Goal: Transaction & Acquisition: Book appointment/travel/reservation

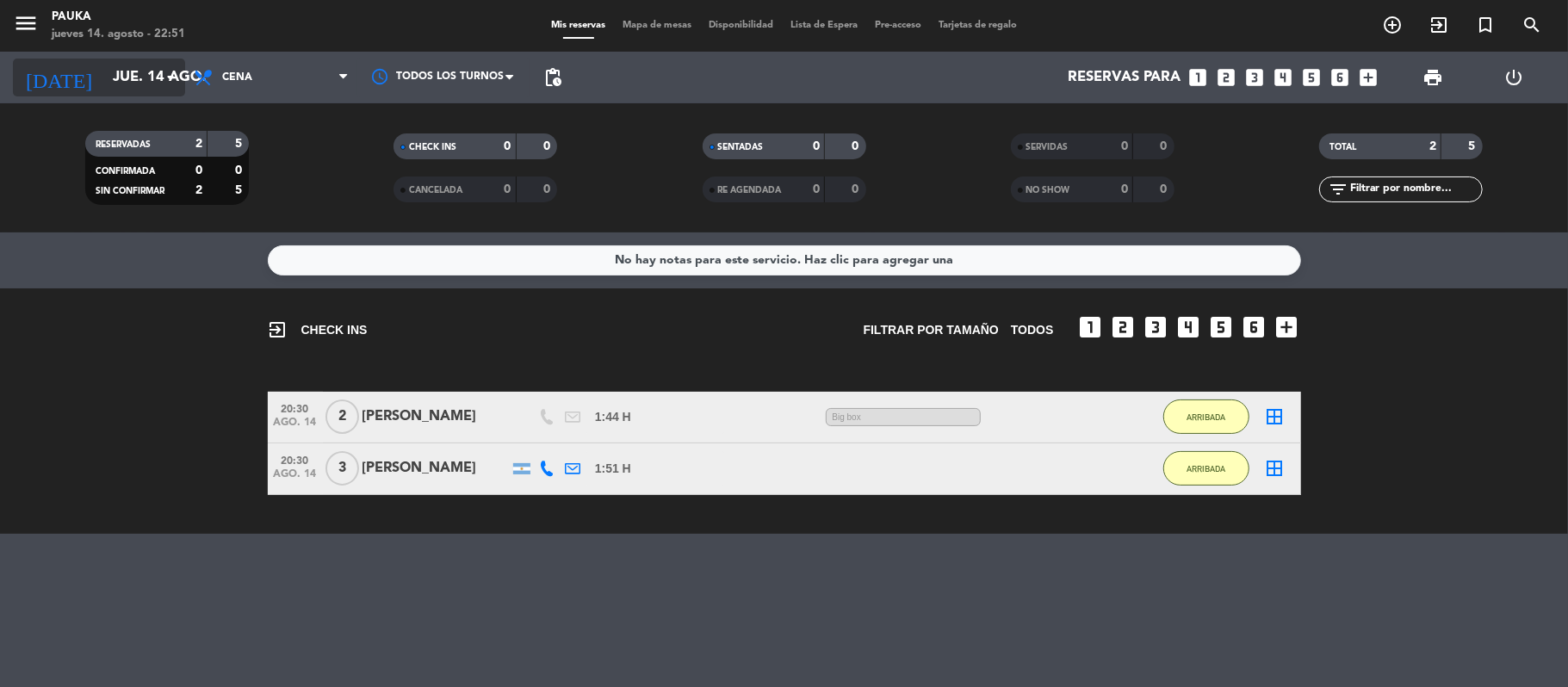
click at [112, 84] on div "[DATE] jue. 14 ago. arrow_drop_down" at bounding box center [99, 77] width 172 height 51
click at [111, 77] on input "jue. 14 ago." at bounding box center [198, 77] width 186 height 34
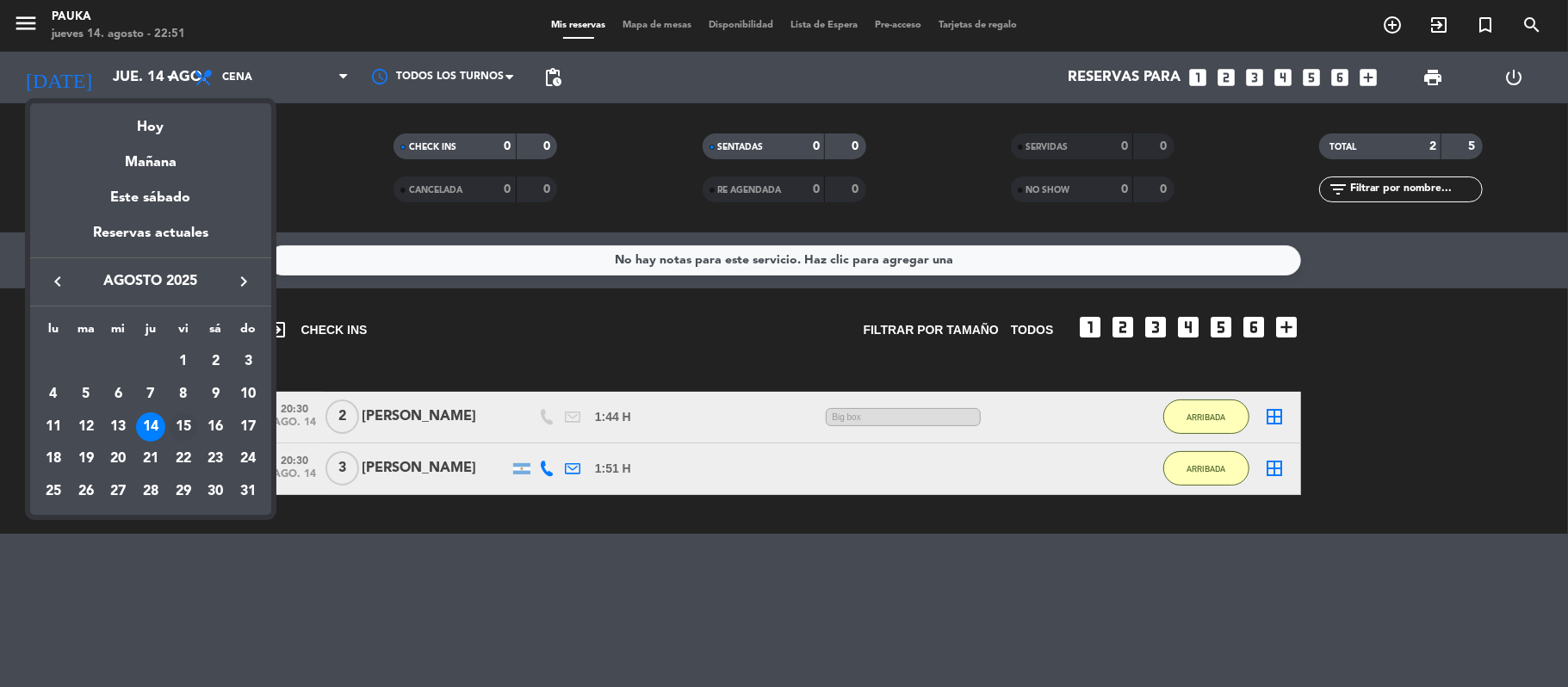
click at [187, 422] on div "15" at bounding box center [184, 428] width 30 height 30
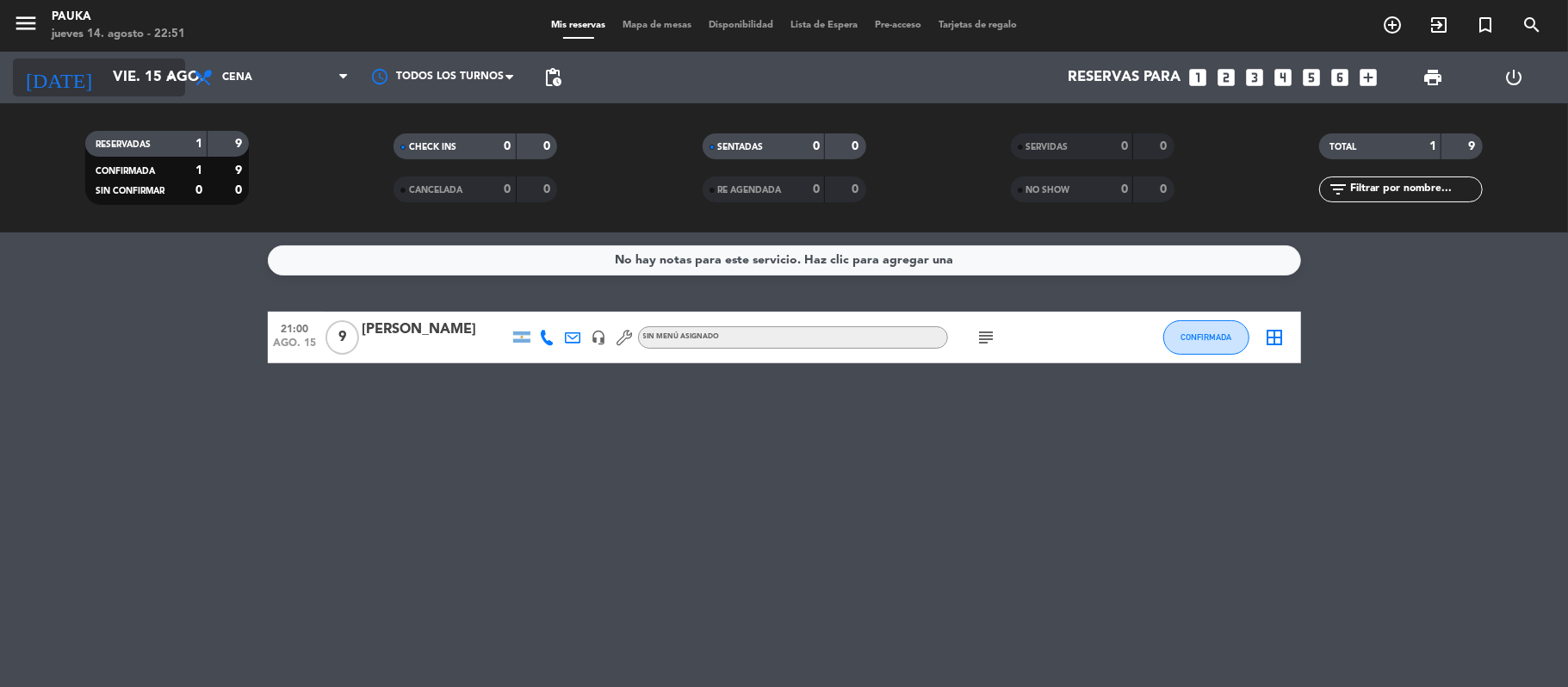
click at [155, 86] on input "vie. 15 ago." at bounding box center [198, 77] width 186 height 34
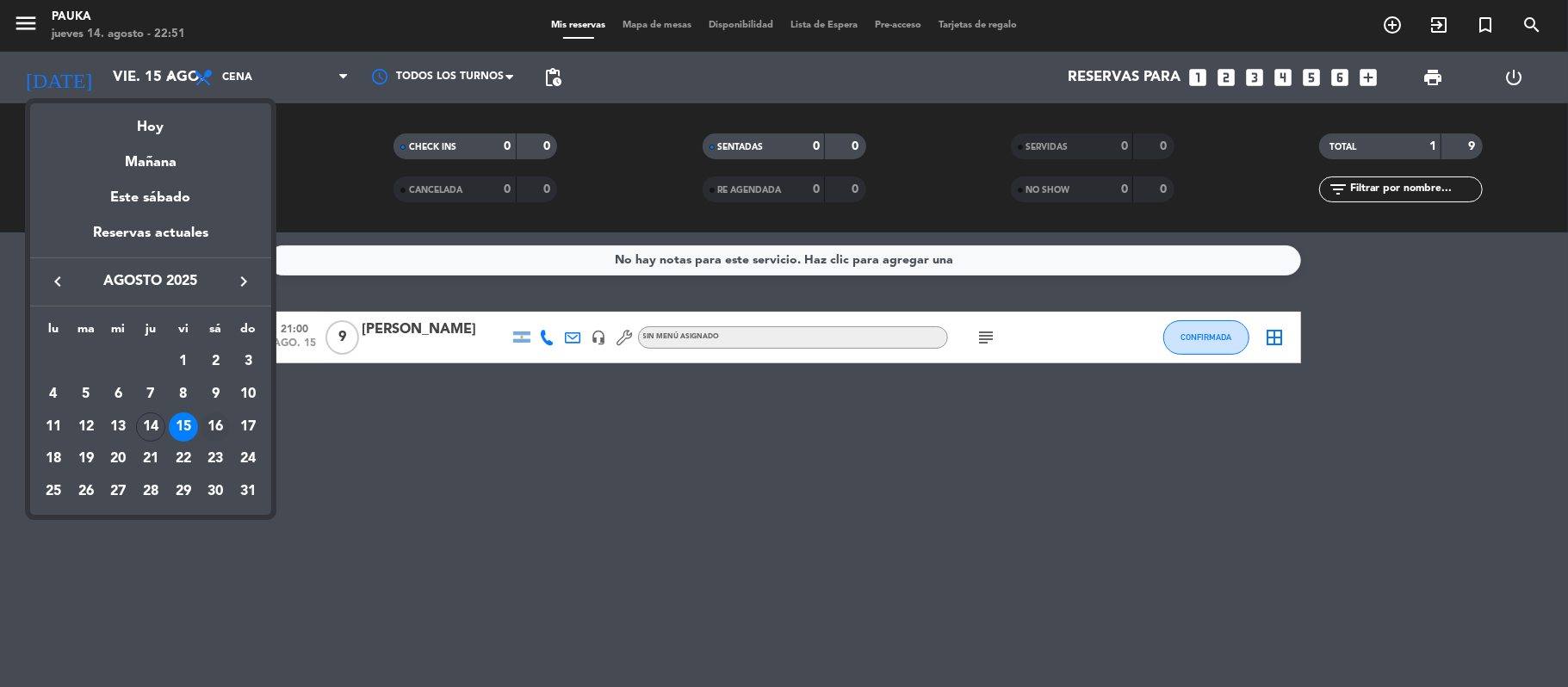
click at [219, 432] on div "16" at bounding box center [215, 428] width 30 height 30
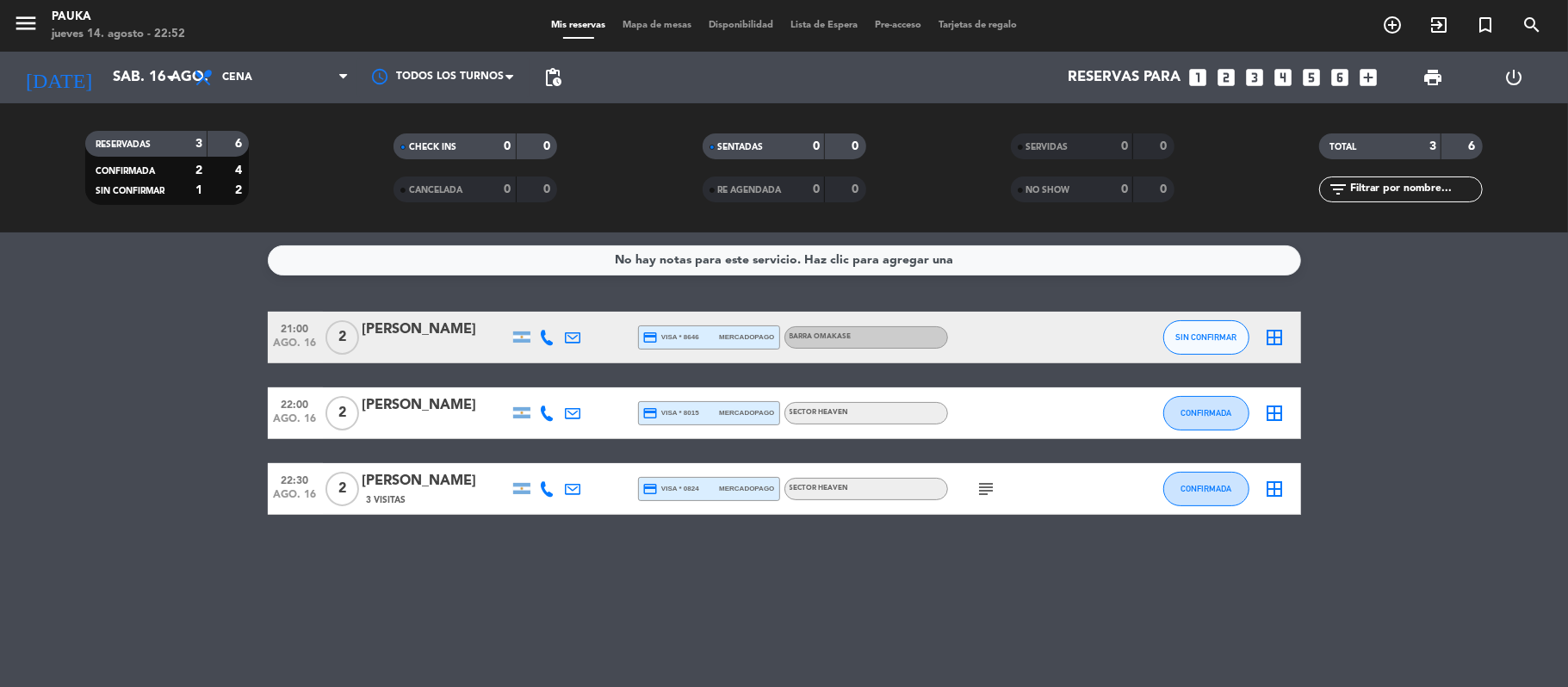
click at [112, 119] on div "RESERVADAS 3 6 CONFIRMADA 2 4 SIN CONFIRMAR 1 2 CHECK INS 0 0 CANCELADA 0 0 SEN…" at bounding box center [784, 168] width 1568 height 129
click at [116, 102] on div "[DATE] sáb. 16 ago. arrow_drop_down" at bounding box center [99, 77] width 172 height 51
click at [116, 90] on input "sáb. 16 ago." at bounding box center [198, 77] width 186 height 34
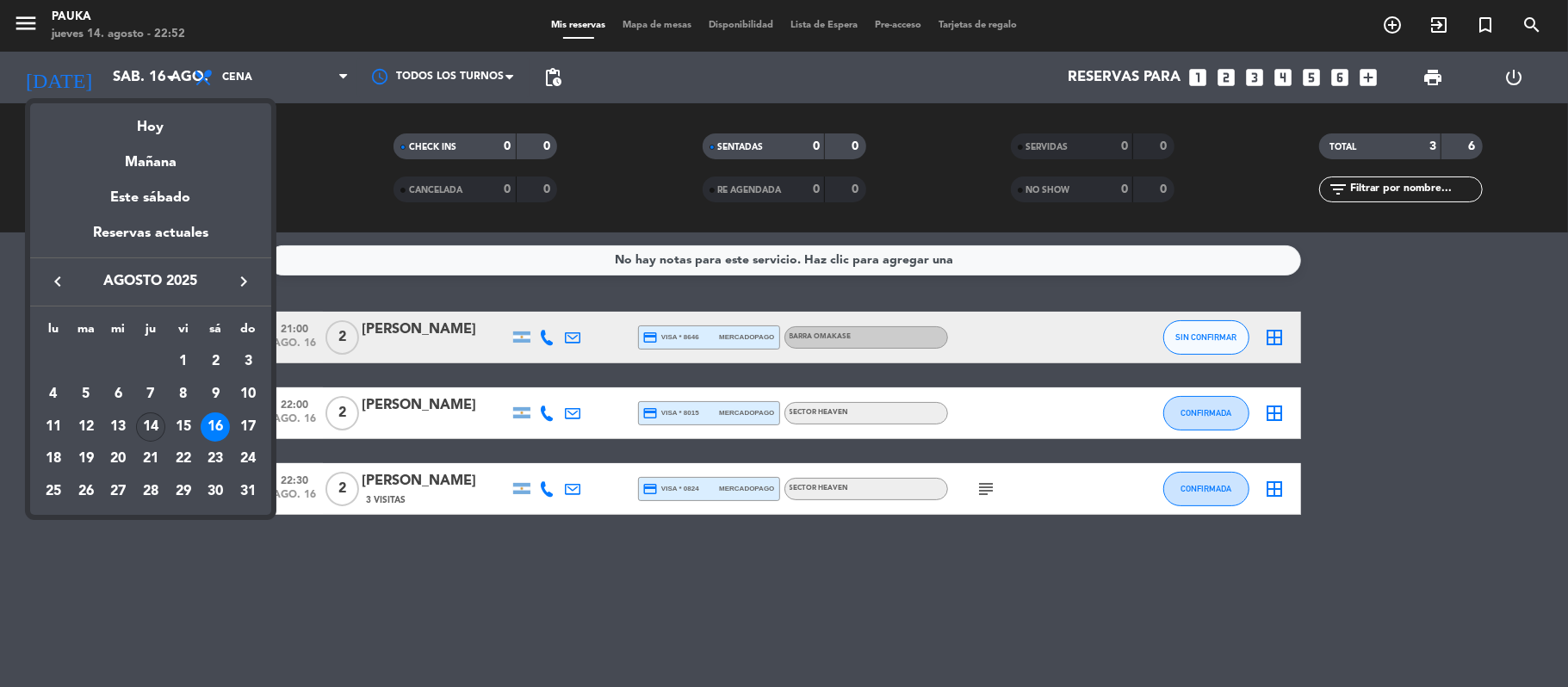
click at [149, 424] on div "14" at bounding box center [151, 428] width 30 height 30
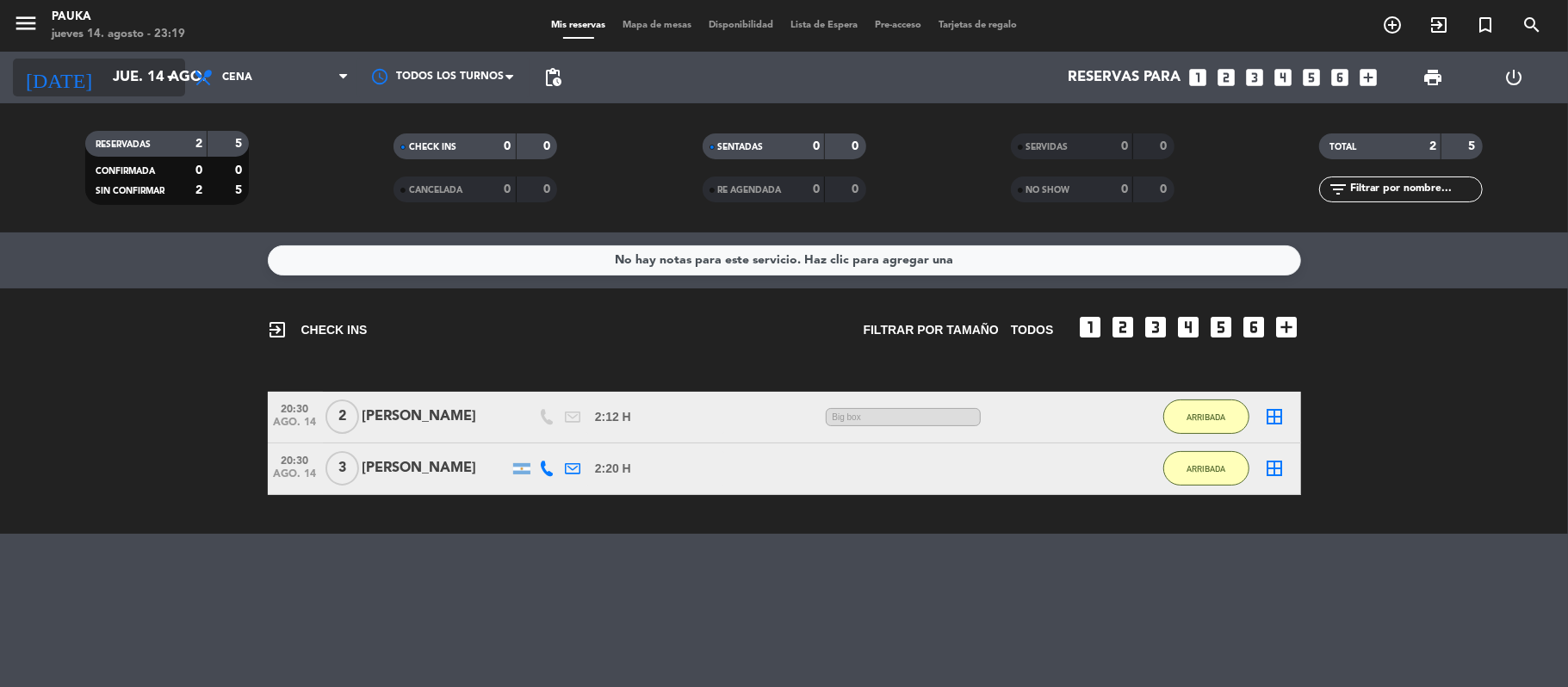
click at [165, 81] on icon "arrow_drop_down" at bounding box center [171, 77] width 21 height 21
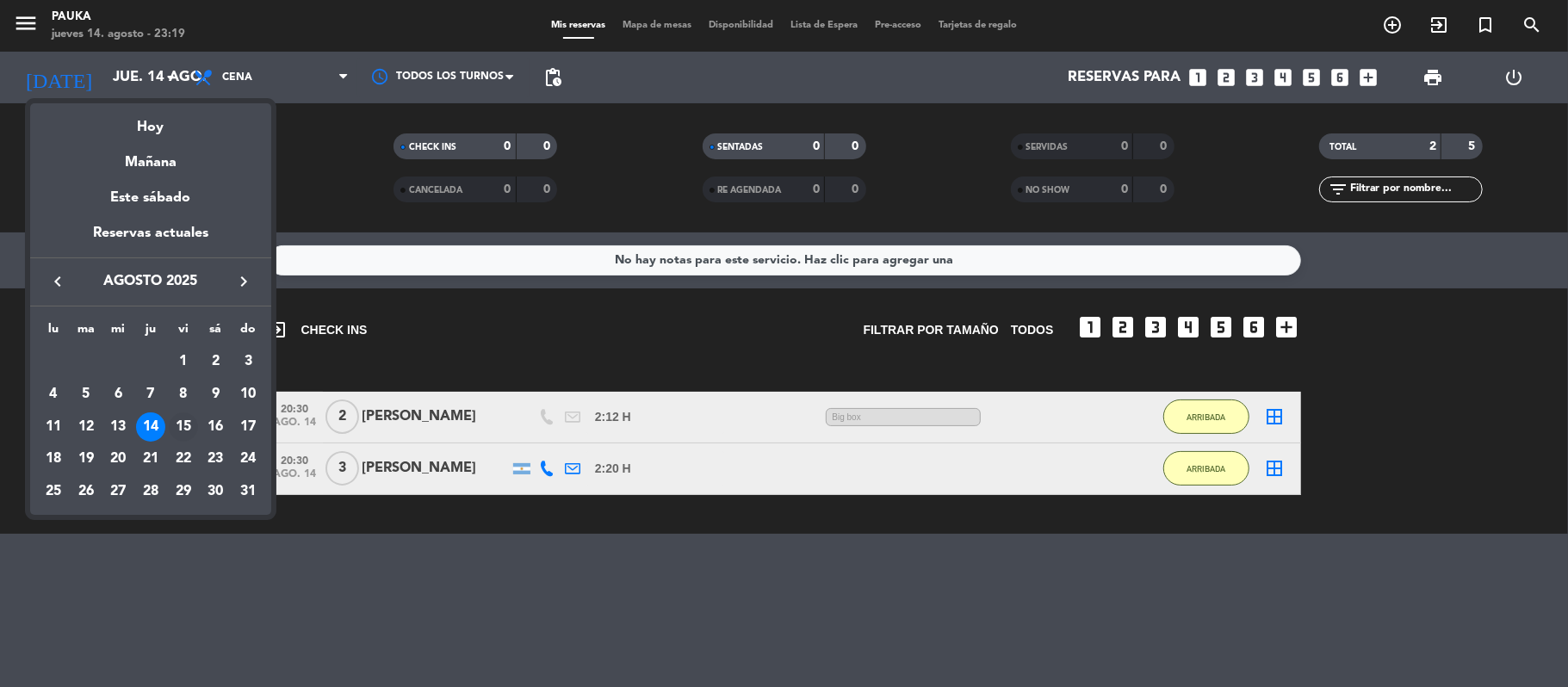
click at [185, 434] on div "15" at bounding box center [184, 428] width 30 height 30
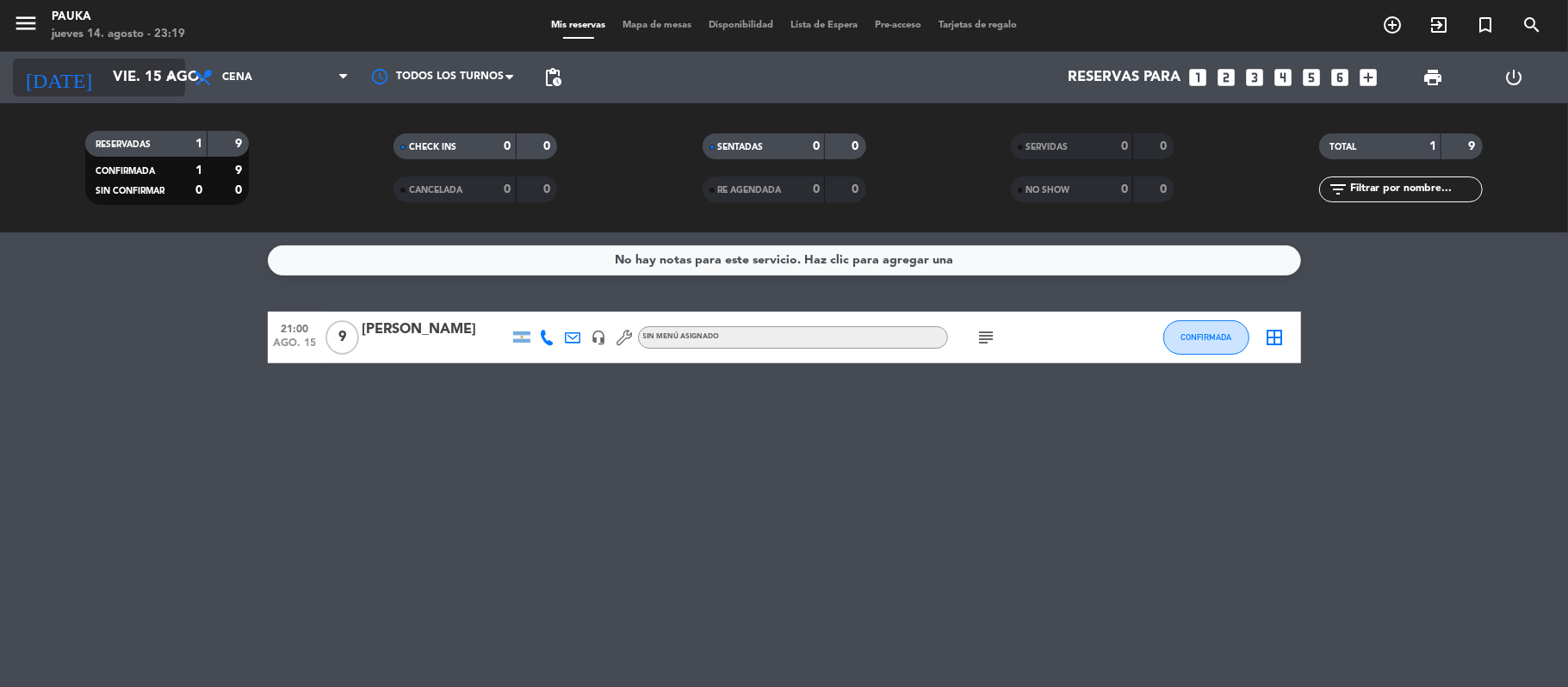
click at [125, 70] on input "vie. 15 ago." at bounding box center [198, 77] width 186 height 34
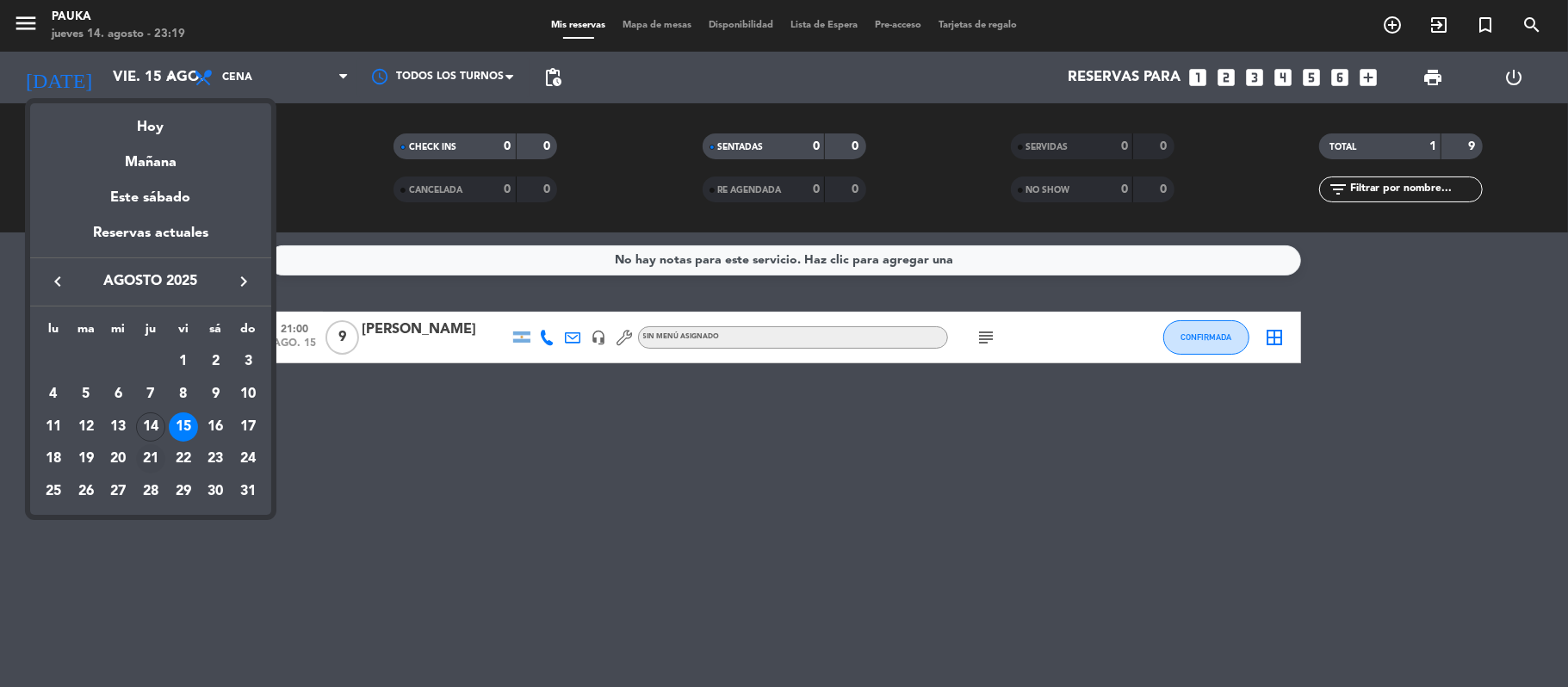
click at [134, 442] on td "21" at bounding box center [151, 459] width 33 height 33
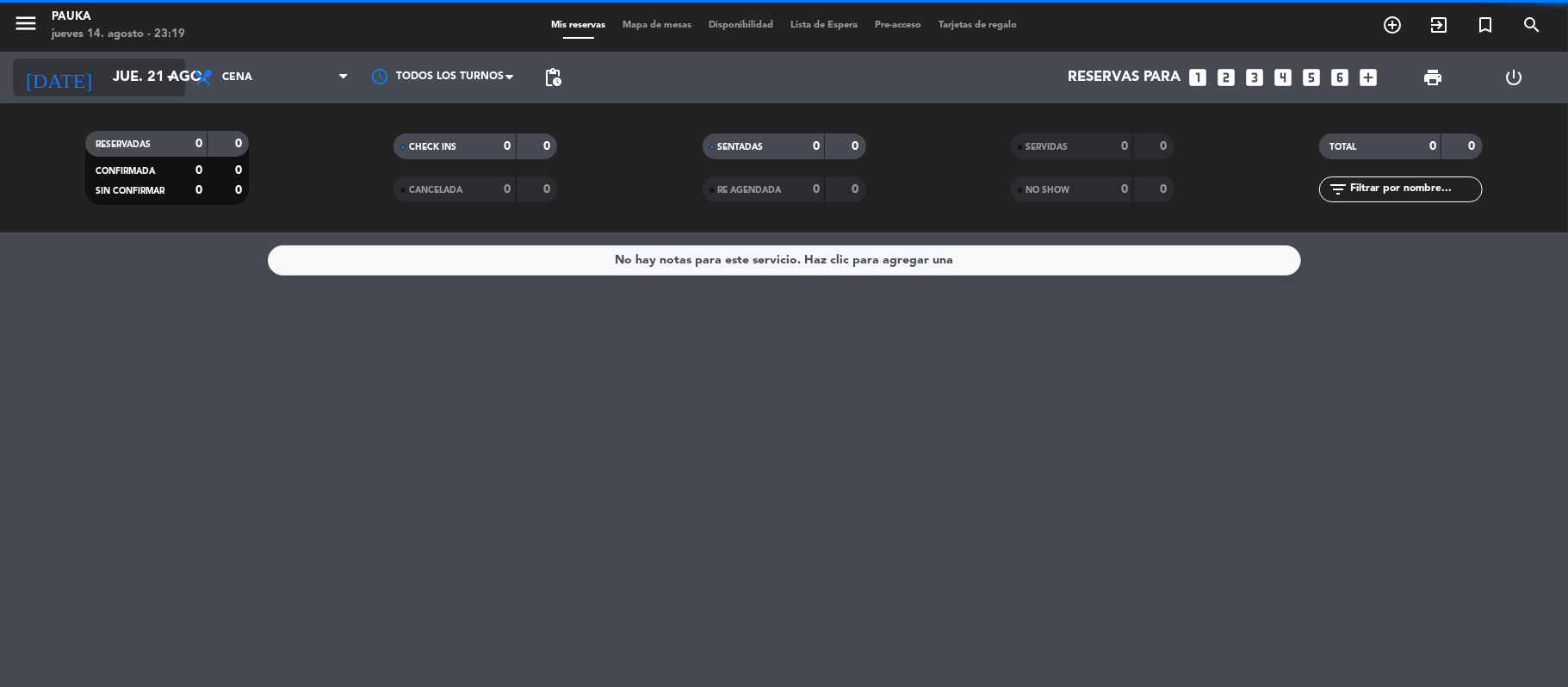
click at [121, 84] on input "jue. 21 ago." at bounding box center [198, 77] width 186 height 34
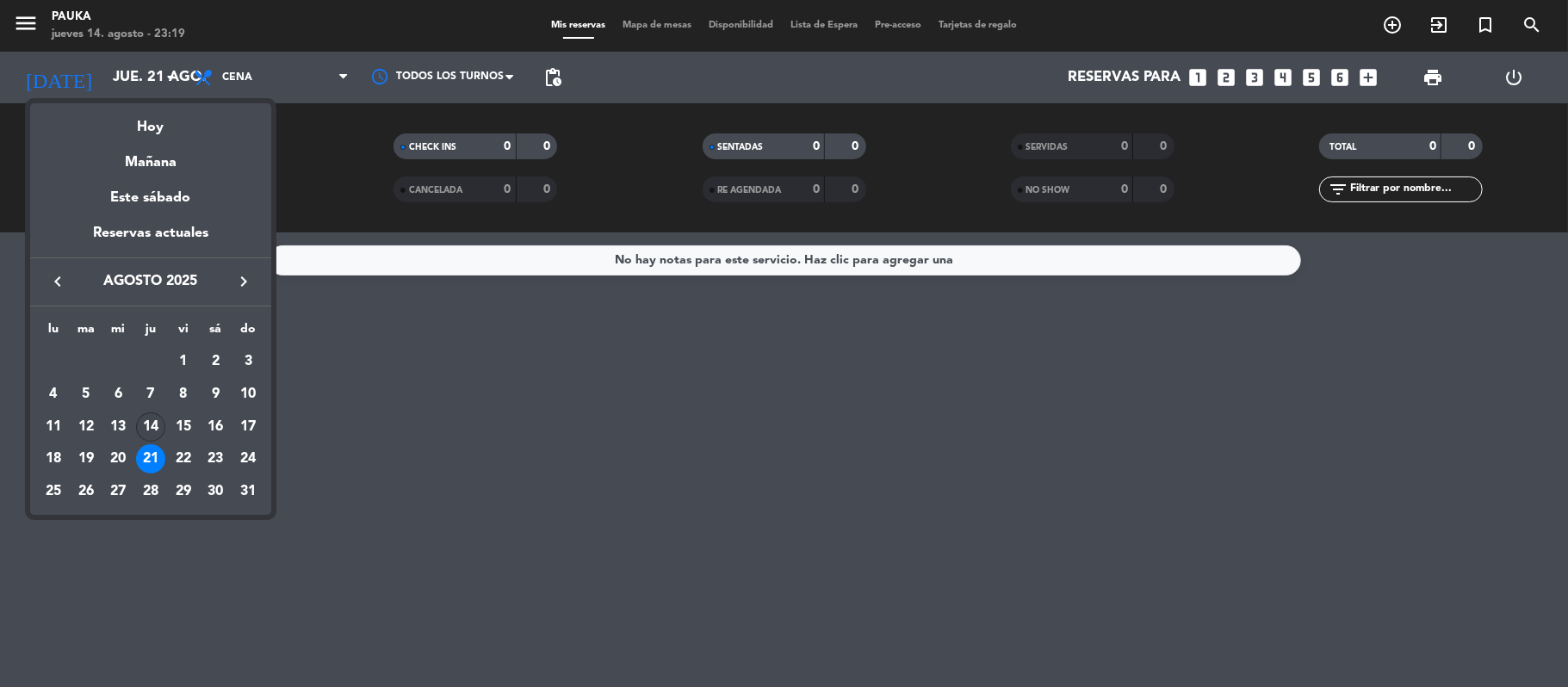
click at [145, 431] on div "14" at bounding box center [151, 428] width 30 height 30
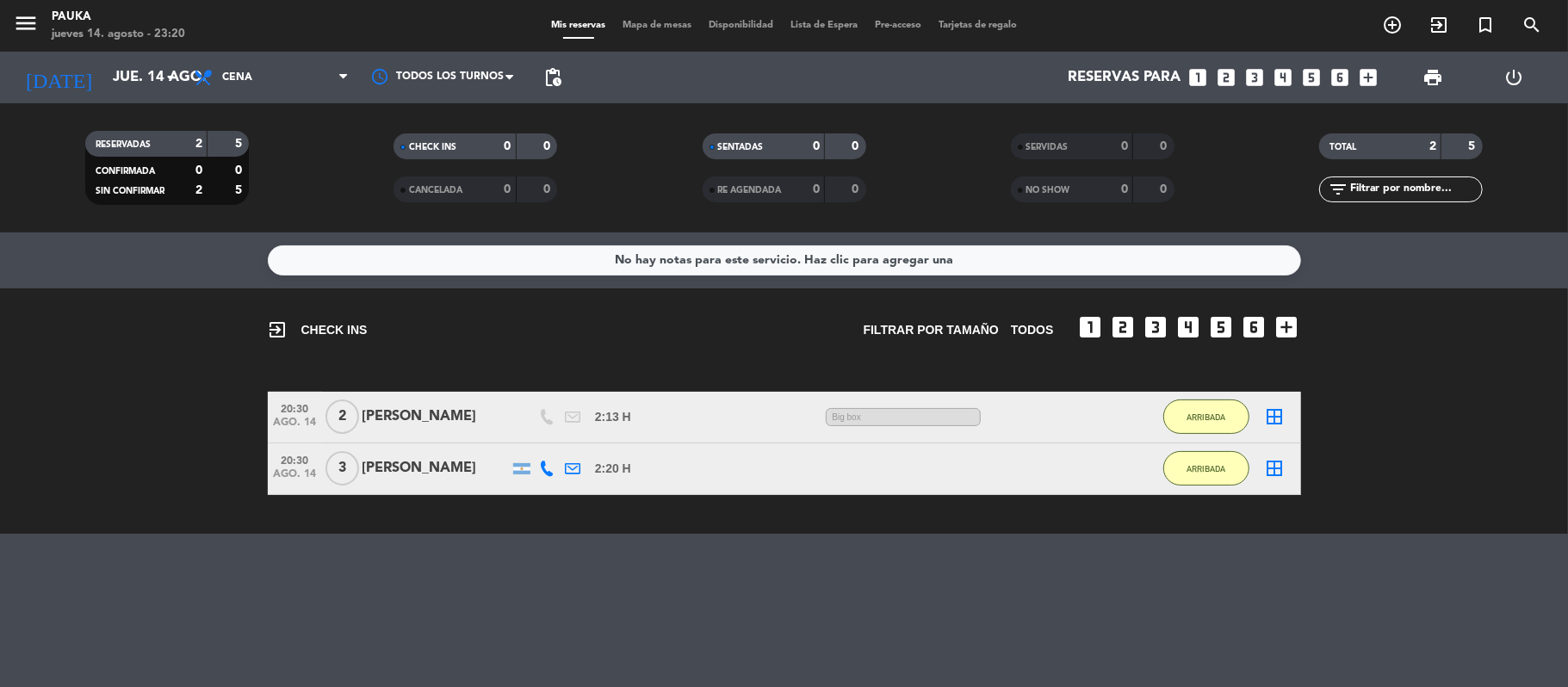
click at [859, 414] on span "Big box" at bounding box center [904, 417] width 155 height 18
click at [606, 419] on span "2:13 H" at bounding box center [614, 417] width 37 height 20
click at [734, 428] on div "20:30 ago. 14 2 [PERSON_NAME] 2:13 H El cliente ha llegado hace 2:13 h / 4:37 H…" at bounding box center [784, 417] width 1033 height 51
click at [149, 66] on input "jue. 14 ago." at bounding box center [198, 77] width 186 height 34
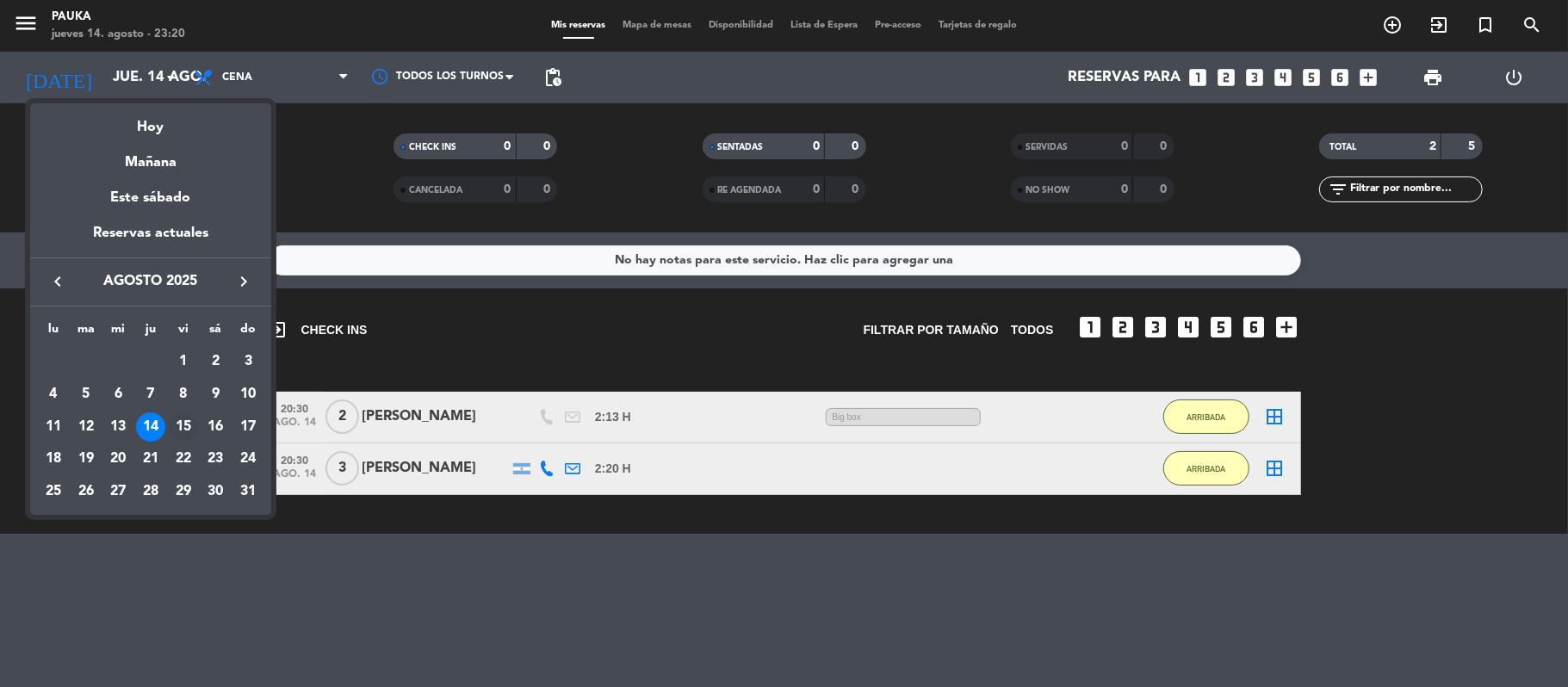
click at [183, 426] on div "15" at bounding box center [184, 428] width 30 height 30
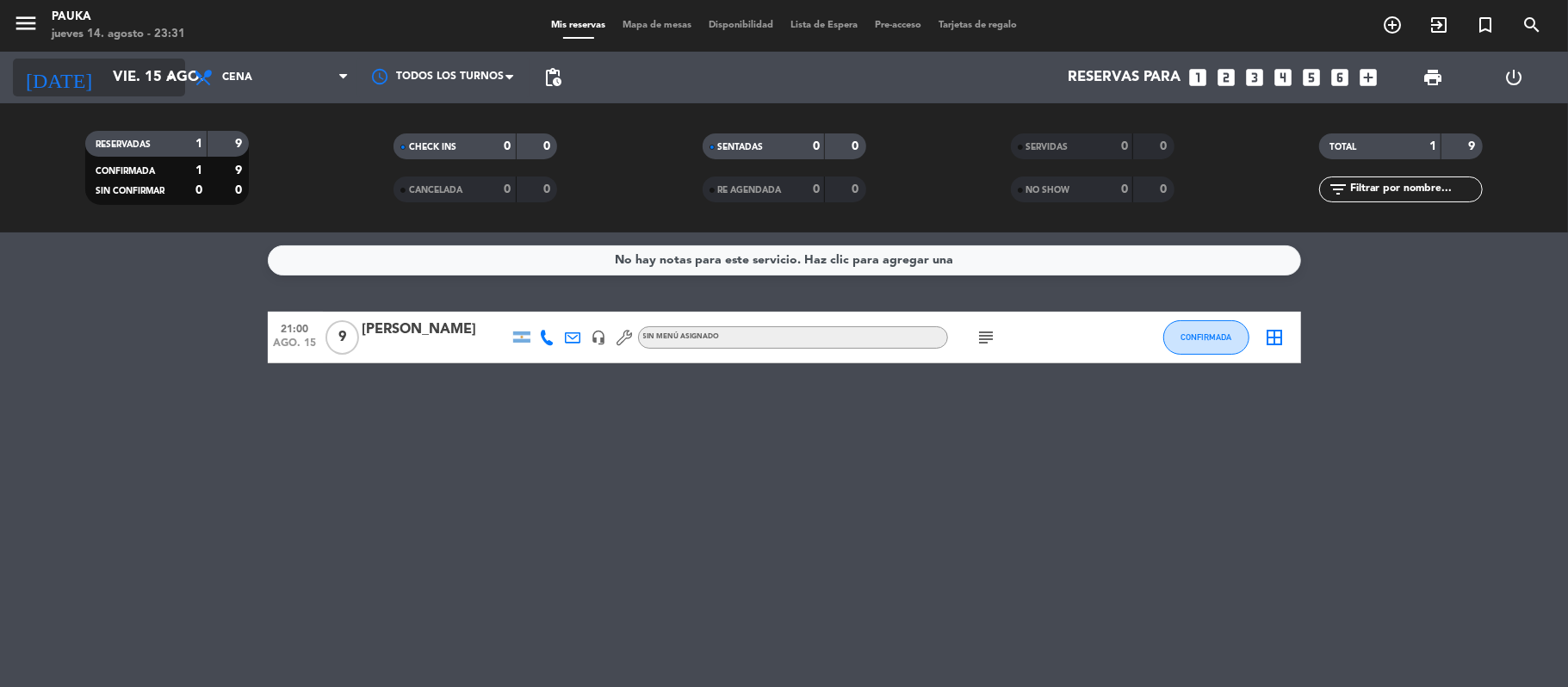
click at [104, 72] on input "vie. 15 ago." at bounding box center [198, 77] width 186 height 34
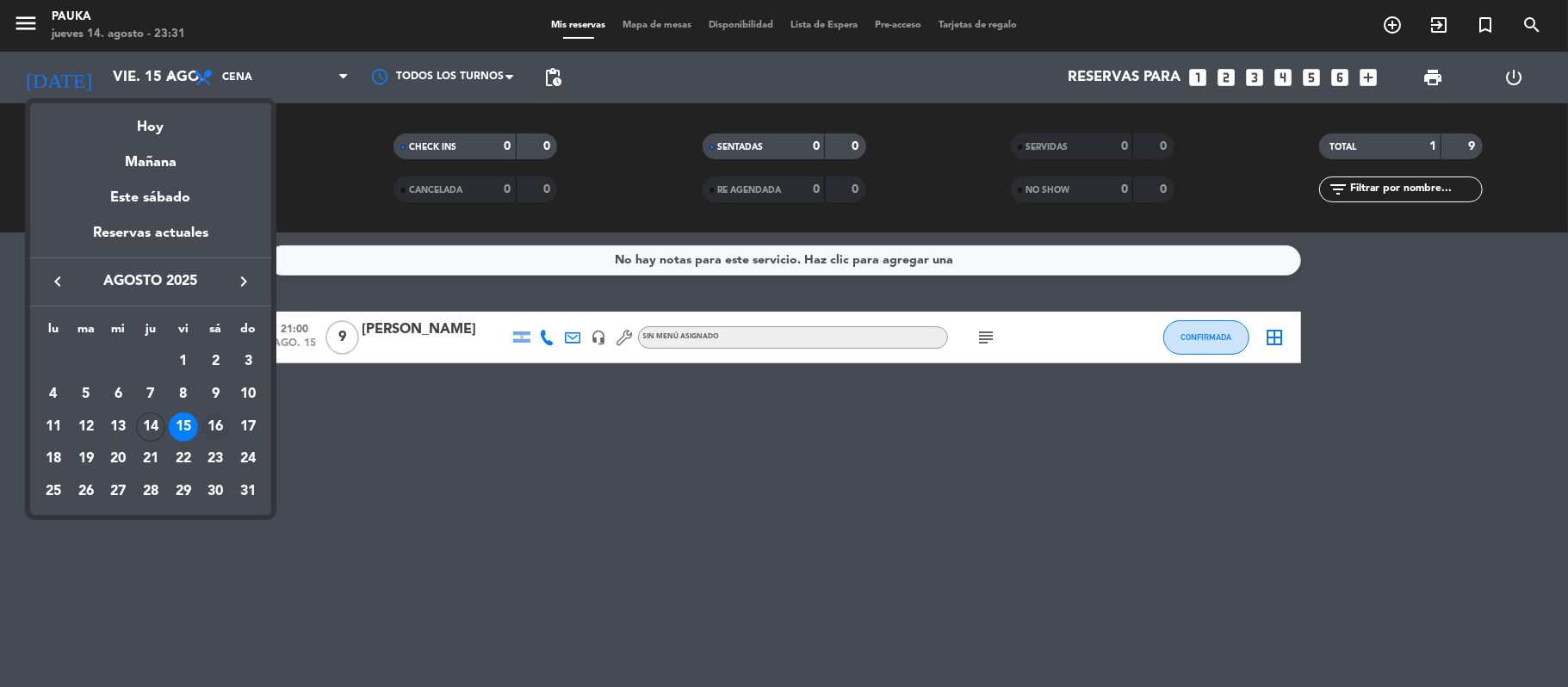
click at [210, 426] on div "16" at bounding box center [215, 428] width 30 height 30
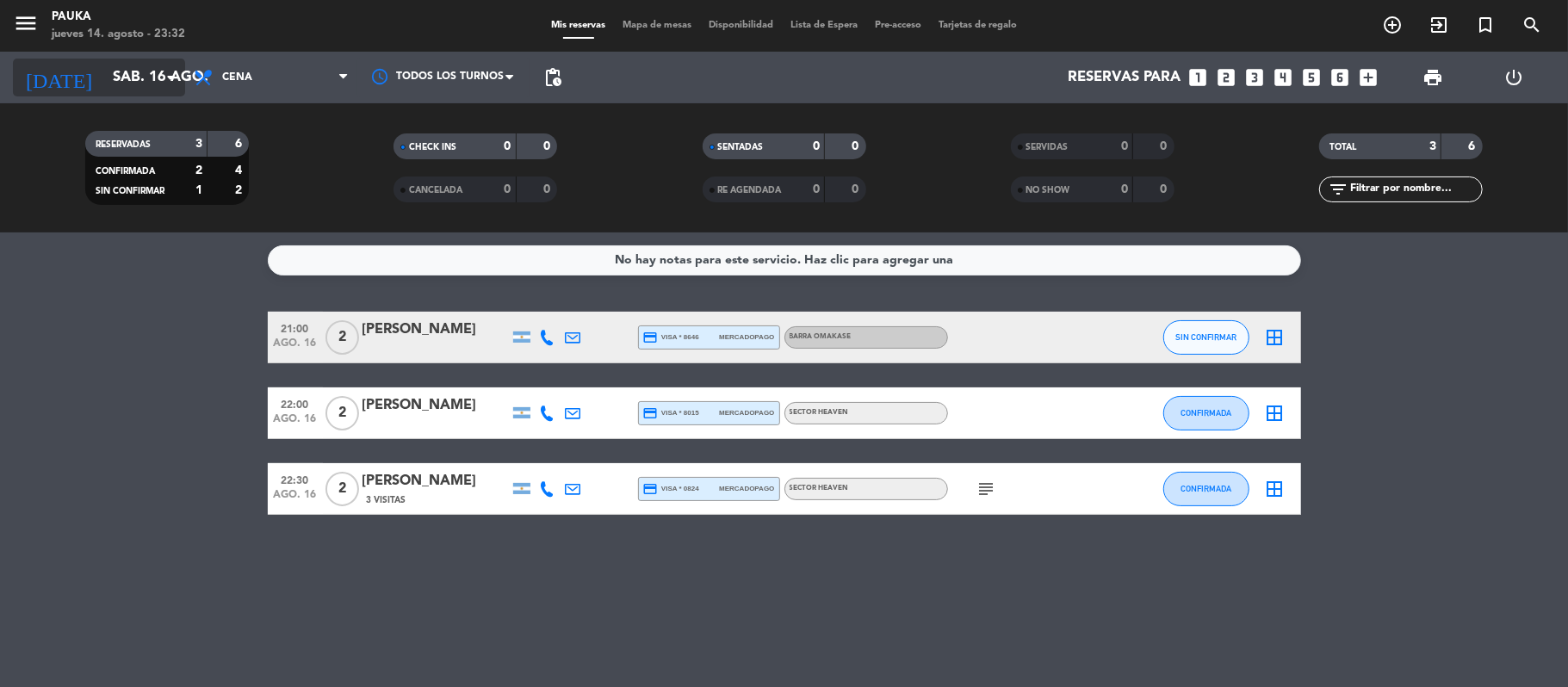
click at [114, 84] on input "sáb. 16 ago." at bounding box center [198, 77] width 186 height 34
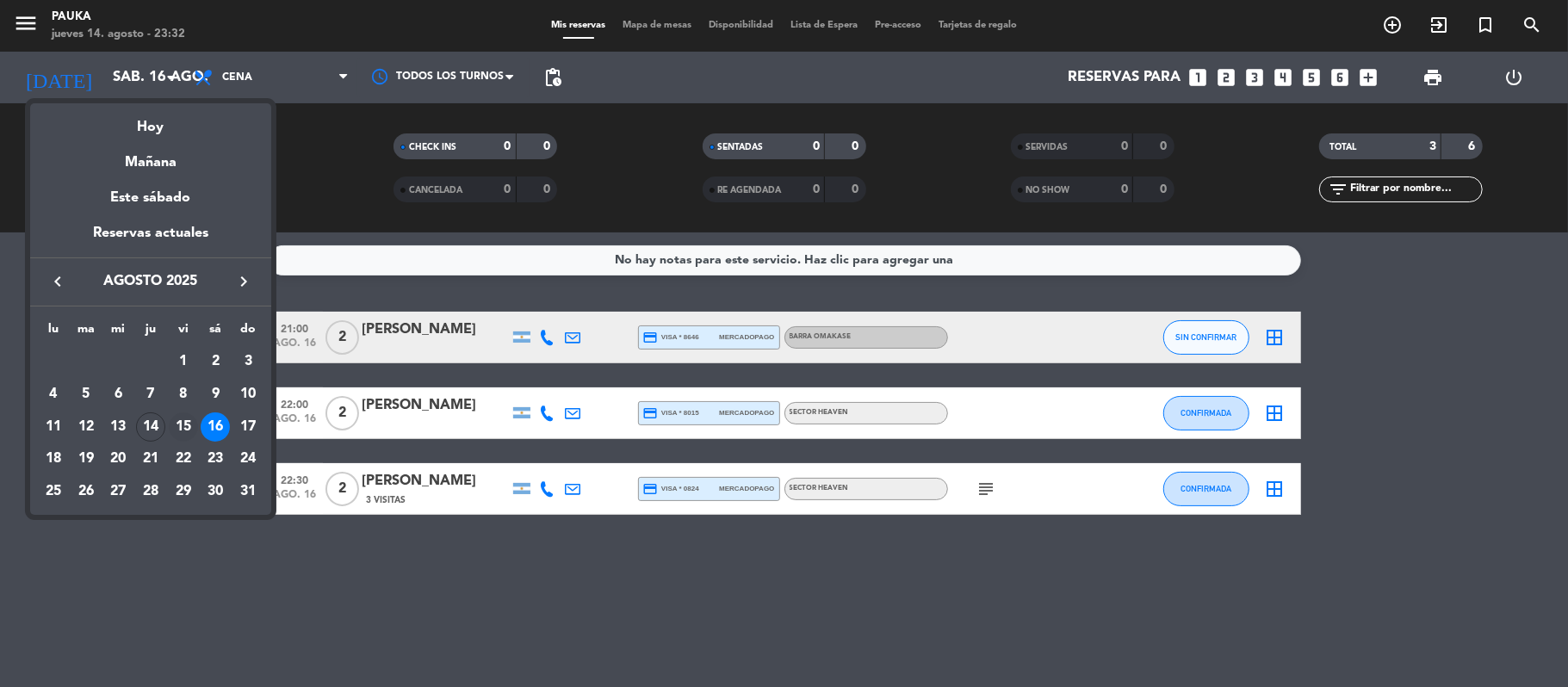
click at [186, 417] on div "15" at bounding box center [184, 428] width 30 height 30
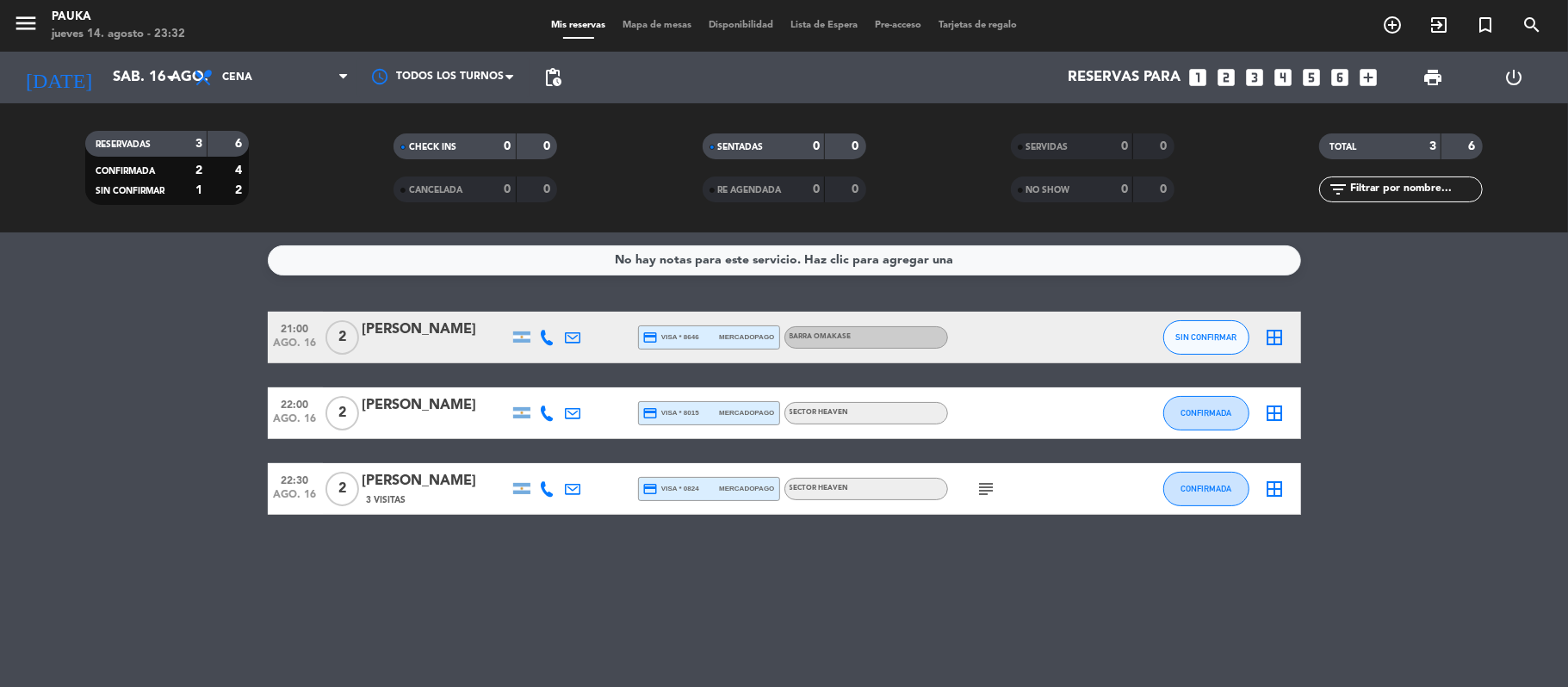
type input "vie. 15 ago."
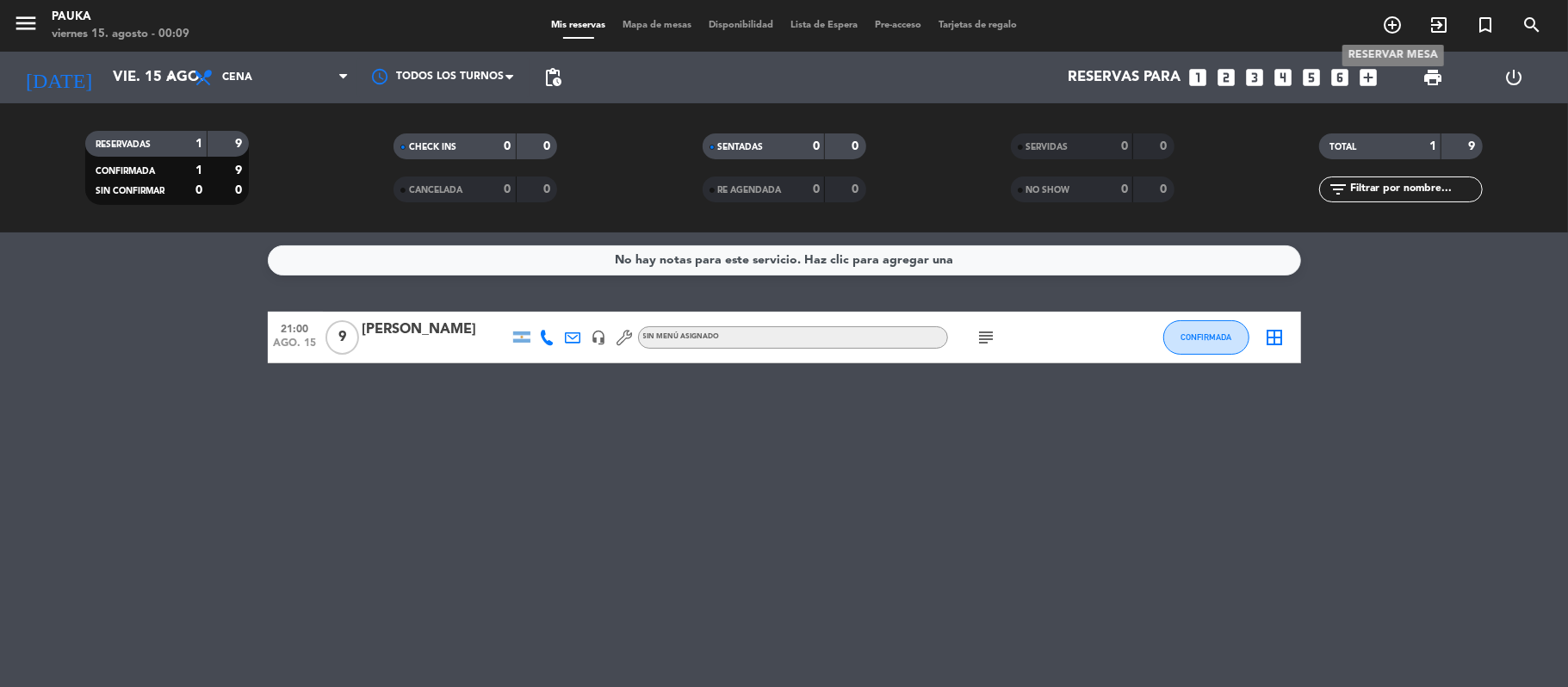
click at [1387, 37] on span "add_circle_outline" at bounding box center [1392, 25] width 46 height 30
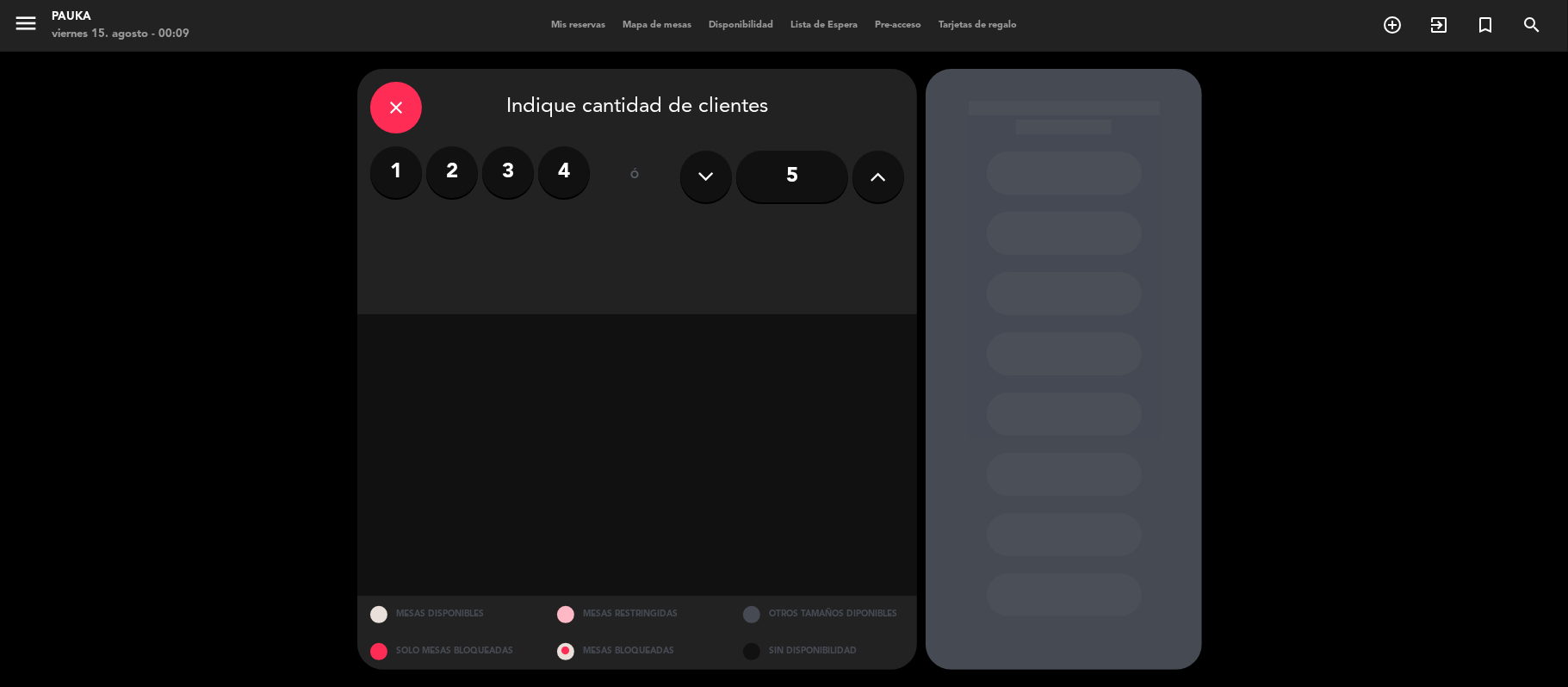
click at [441, 185] on label "2" at bounding box center [452, 172] width 51 height 51
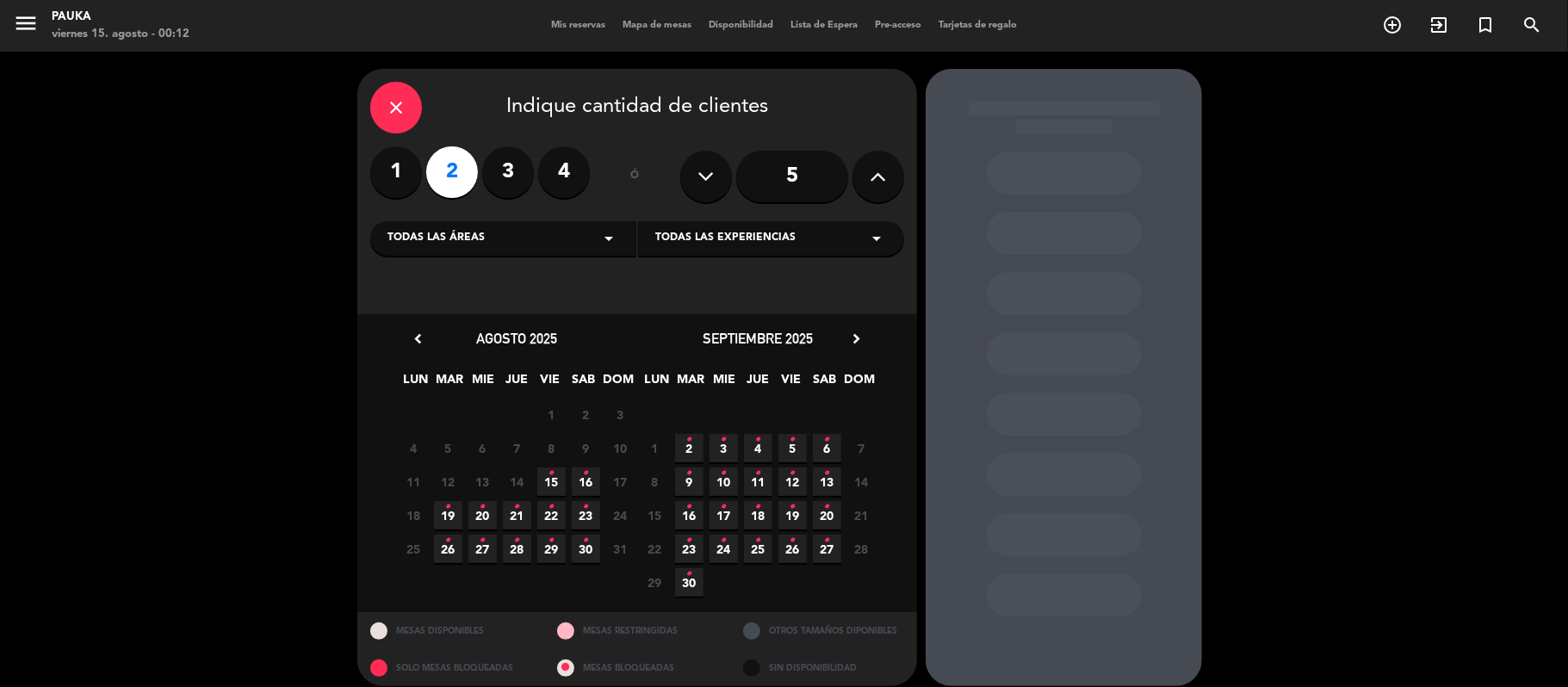
click at [548, 482] on icon "•" at bounding box center [551, 474] width 6 height 28
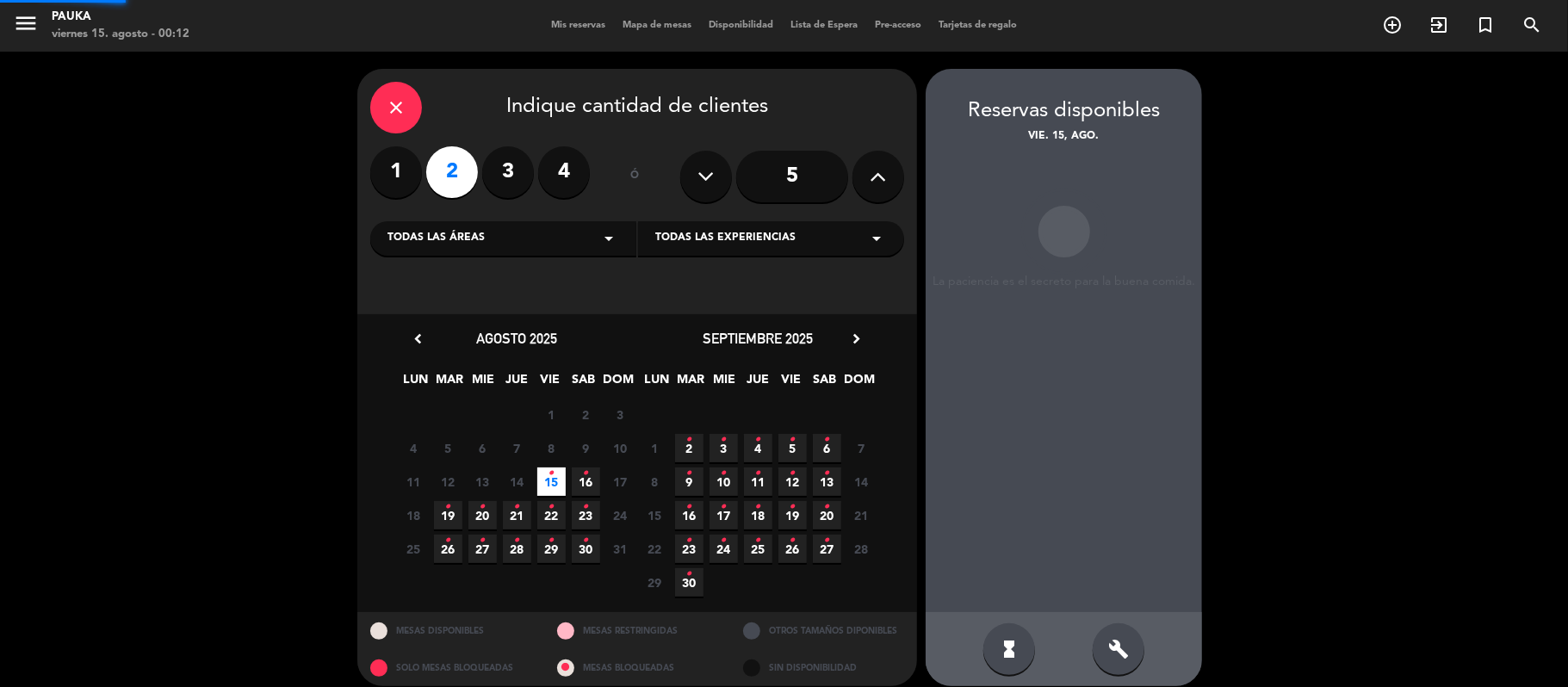
scroll to position [16, 0]
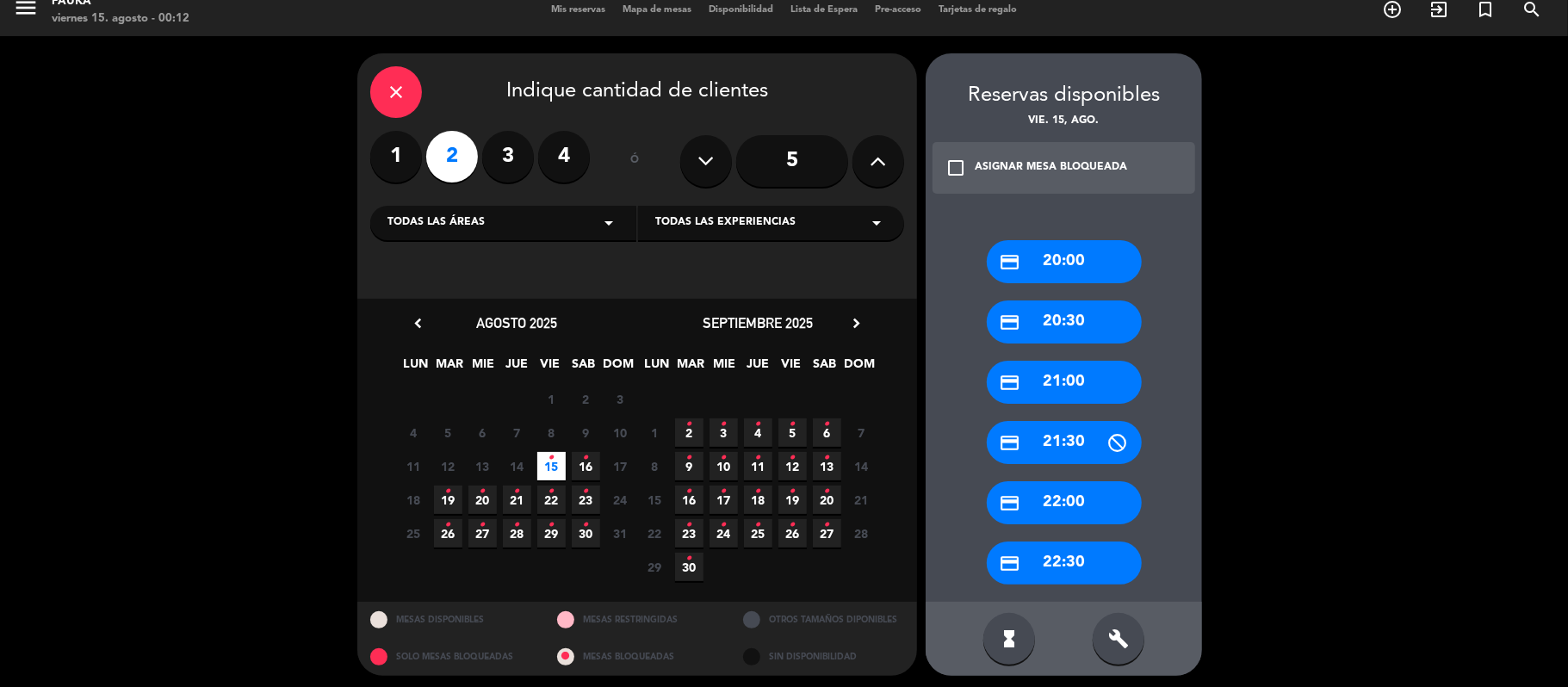
click at [1073, 572] on div "credit_card 22:30" at bounding box center [1065, 562] width 155 height 43
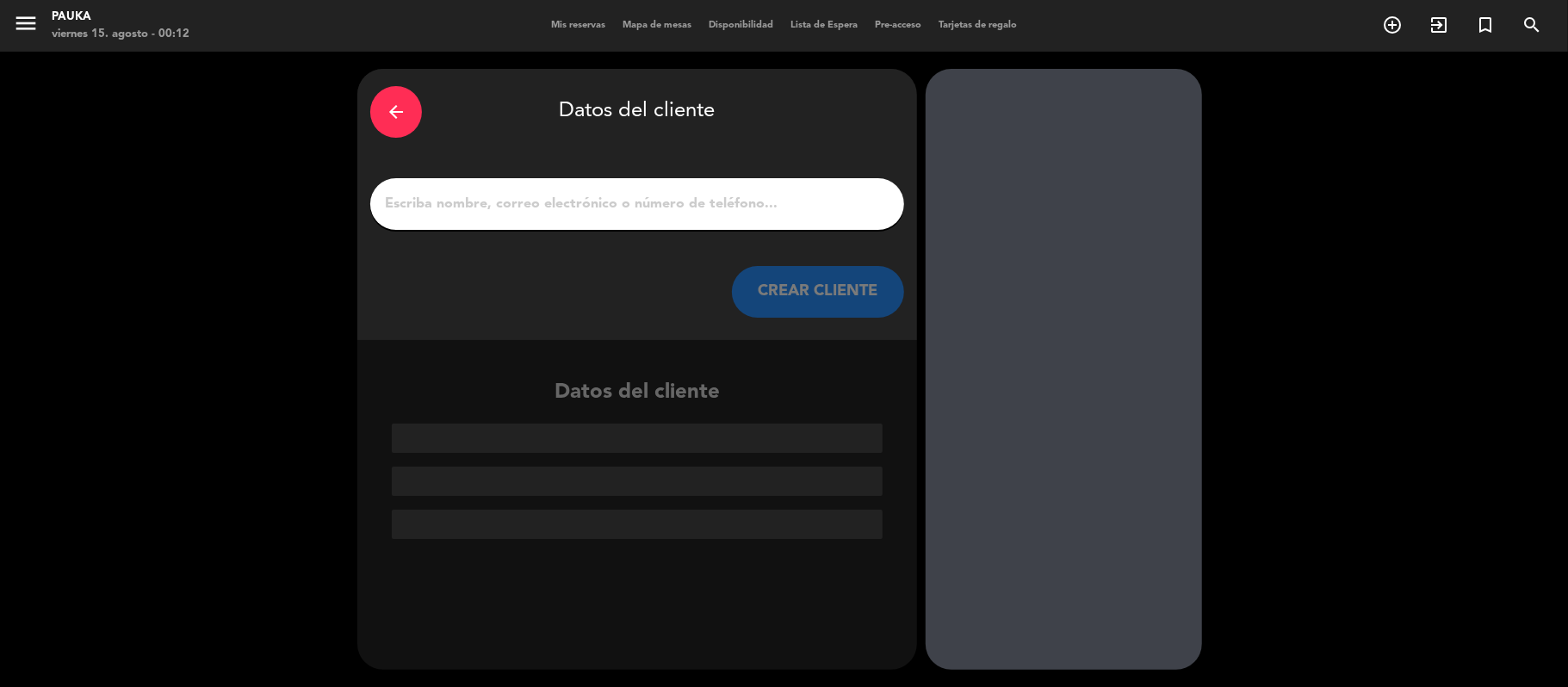
scroll to position [0, 0]
click at [562, 181] on div at bounding box center [636, 204] width 534 height 51
click at [563, 198] on input "1" at bounding box center [637, 205] width 508 height 24
paste input "[PERSON_NAME]"
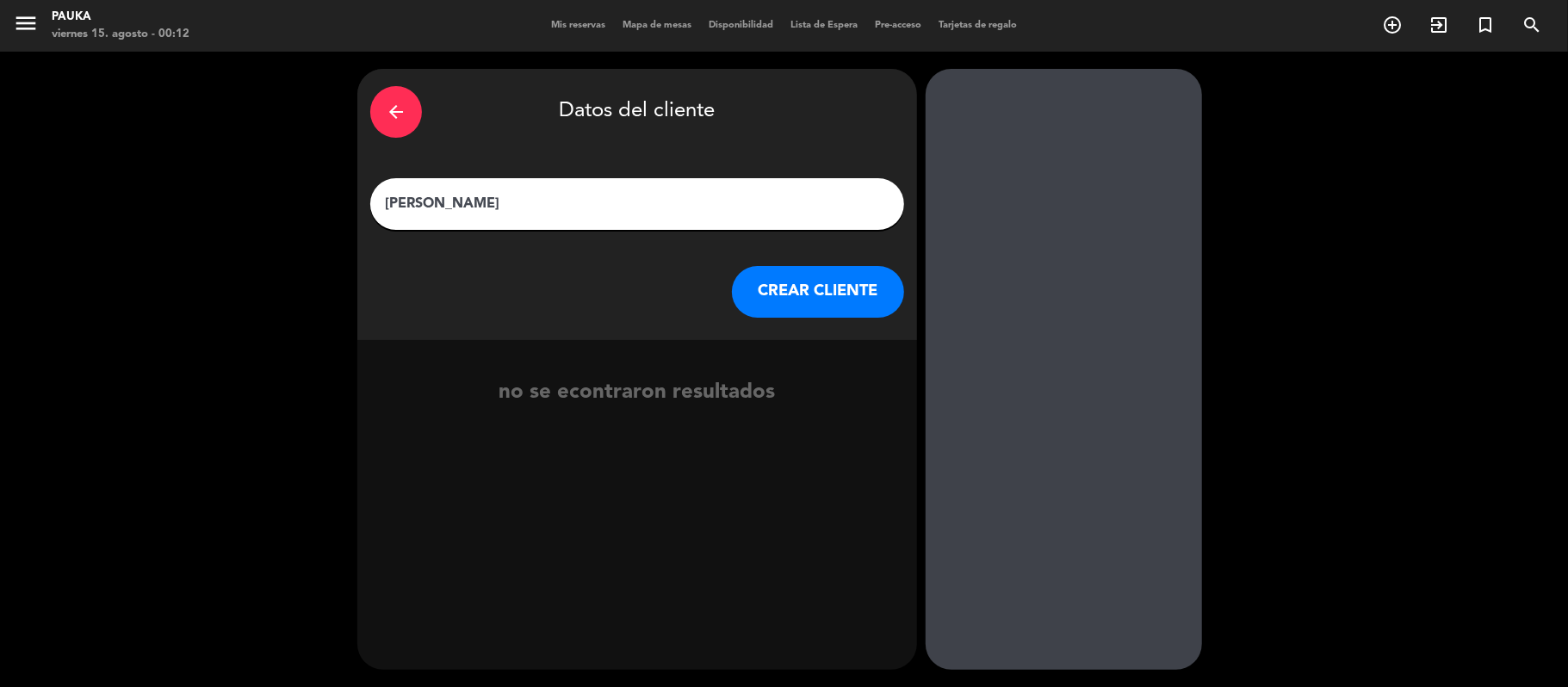
type input "[PERSON_NAME]"
click at [811, 300] on button "CREAR CLIENTE" at bounding box center [818, 292] width 172 height 51
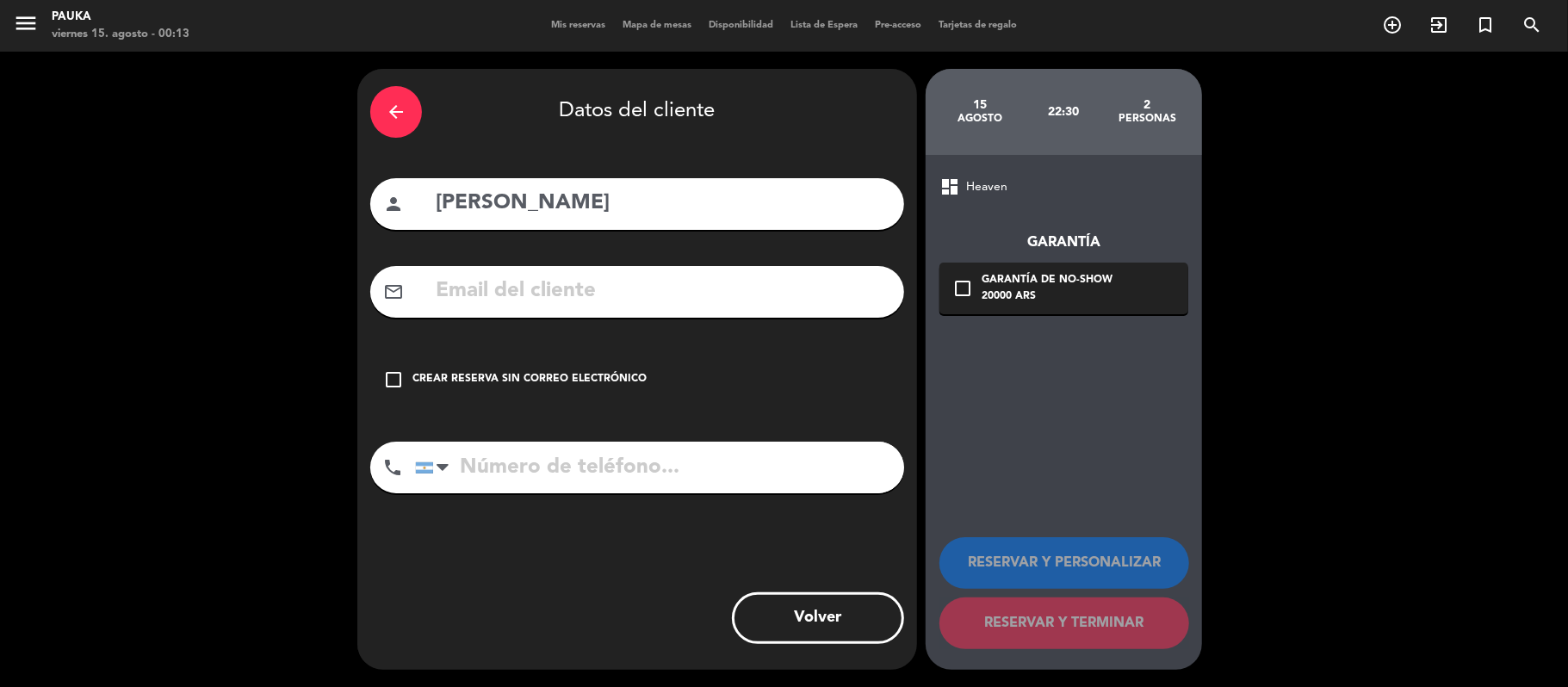
click at [512, 277] on input "text" at bounding box center [663, 292] width 457 height 36
paste input "[EMAIL_ADDRESS][DOMAIN_NAME]"
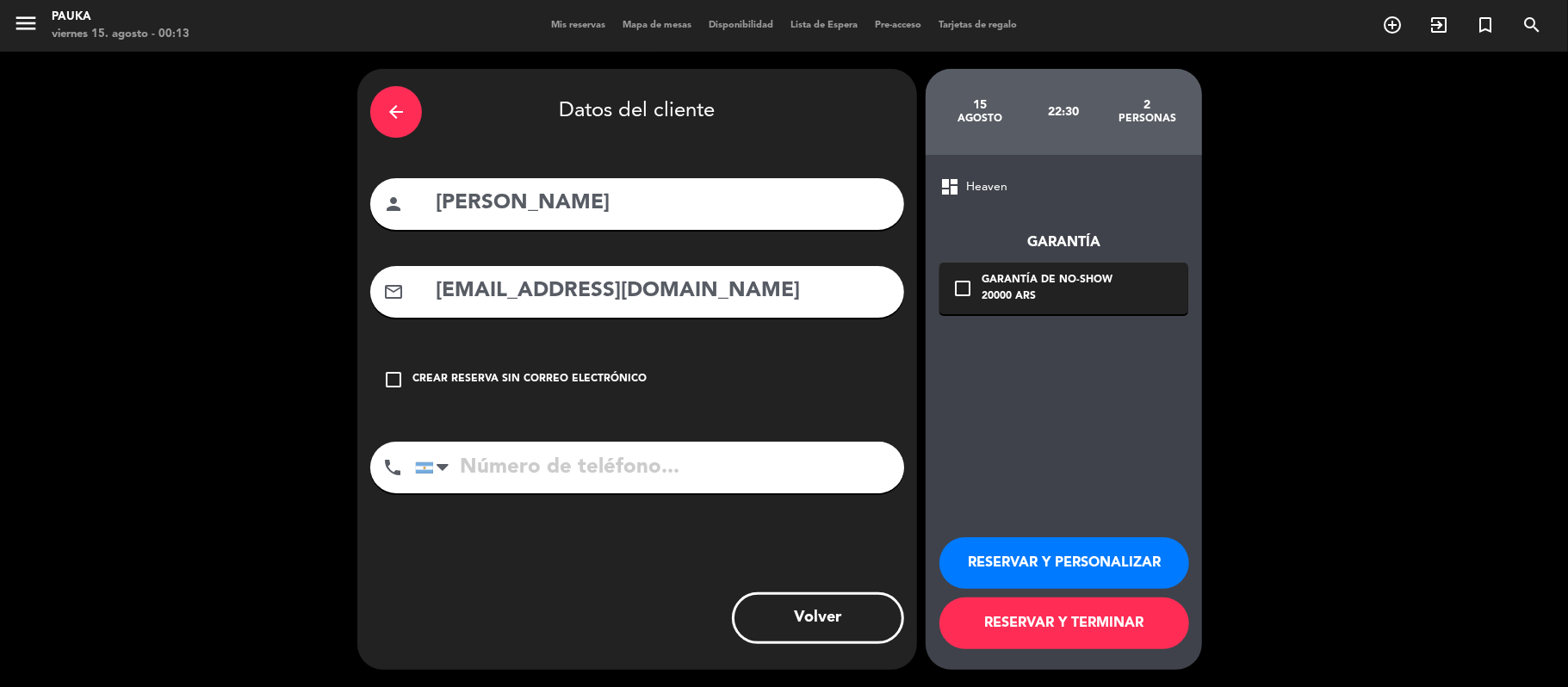
type input "[EMAIL_ADDRESS][DOMAIN_NAME]"
click at [704, 483] on input "tel" at bounding box center [660, 467] width 489 height 51
paste input "[PHONE_NUMBER]"
type input "[PHONE_NUMBER]"
click at [1017, 549] on button "RESERVAR Y PERSONALIZAR" at bounding box center [1064, 562] width 250 height 51
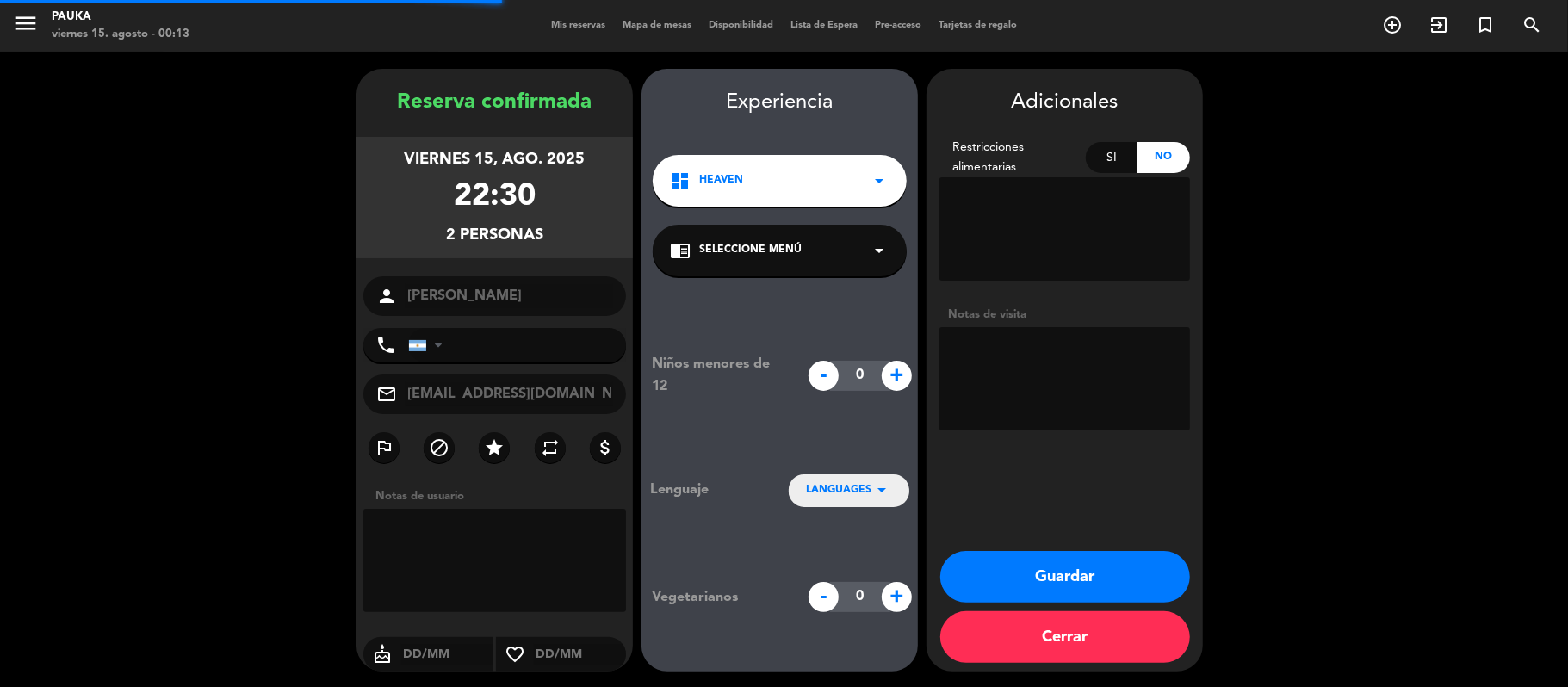
type input "[PHONE_NUMBER]"
click at [1013, 360] on textarea at bounding box center [1065, 379] width 251 height 104
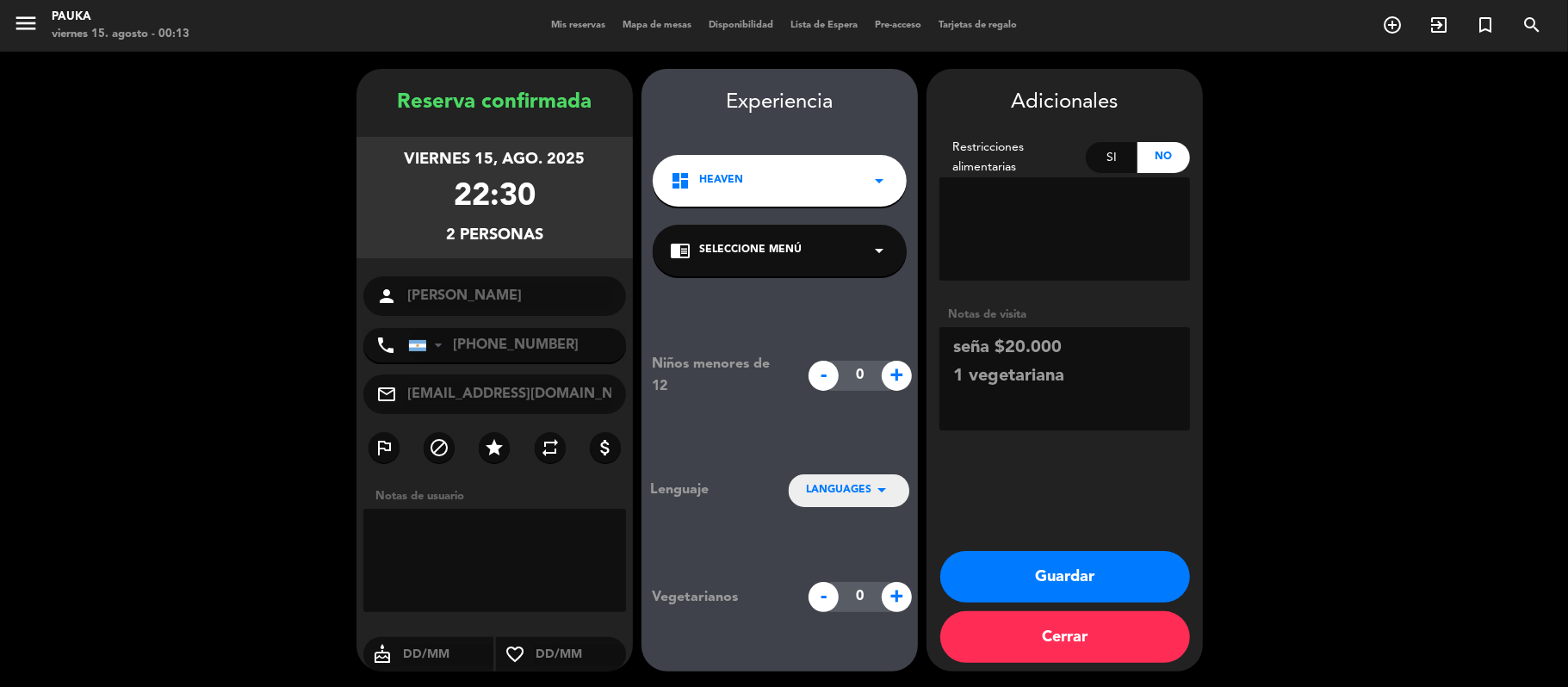
click at [807, 174] on div "dashboard Heaven arrow_drop_down" at bounding box center [780, 180] width 254 height 51
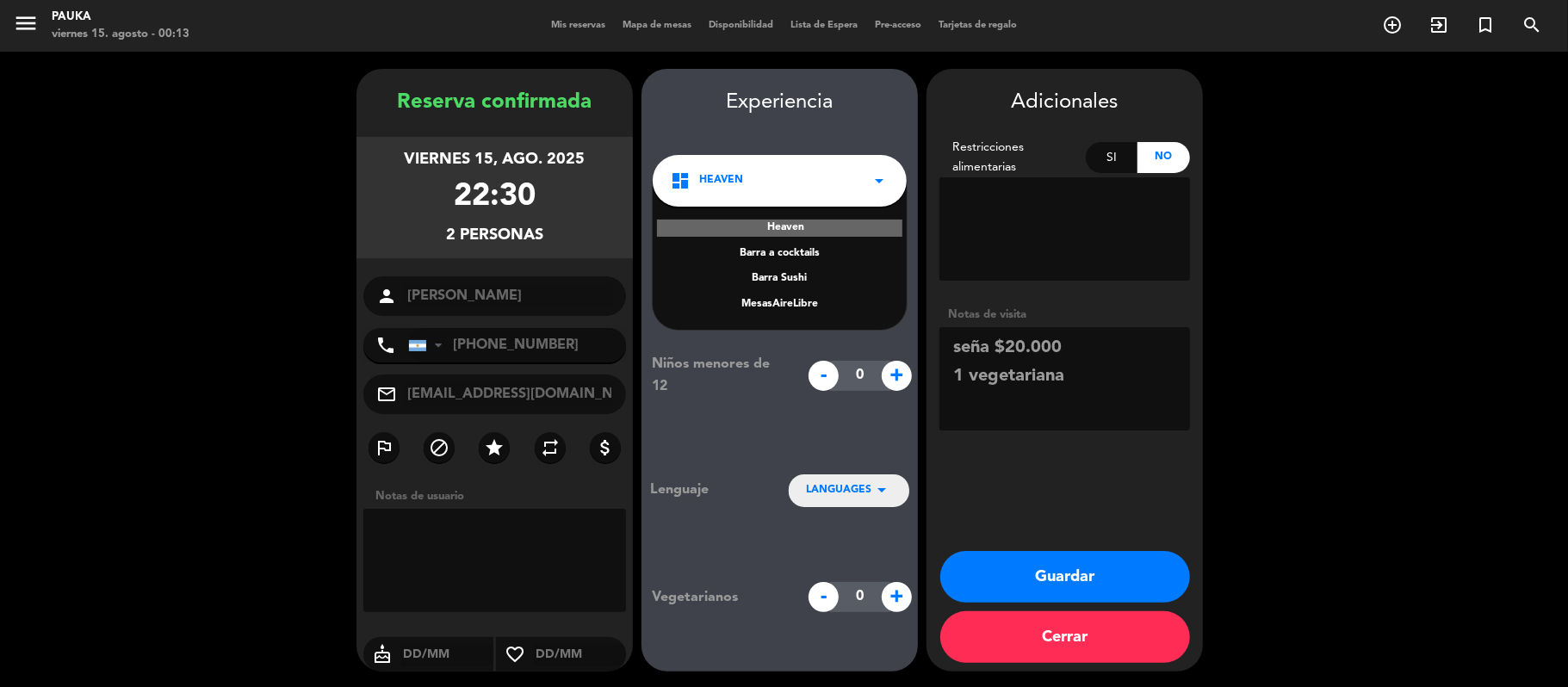
click at [794, 308] on div "MesasAireLibre" at bounding box center [780, 305] width 219 height 17
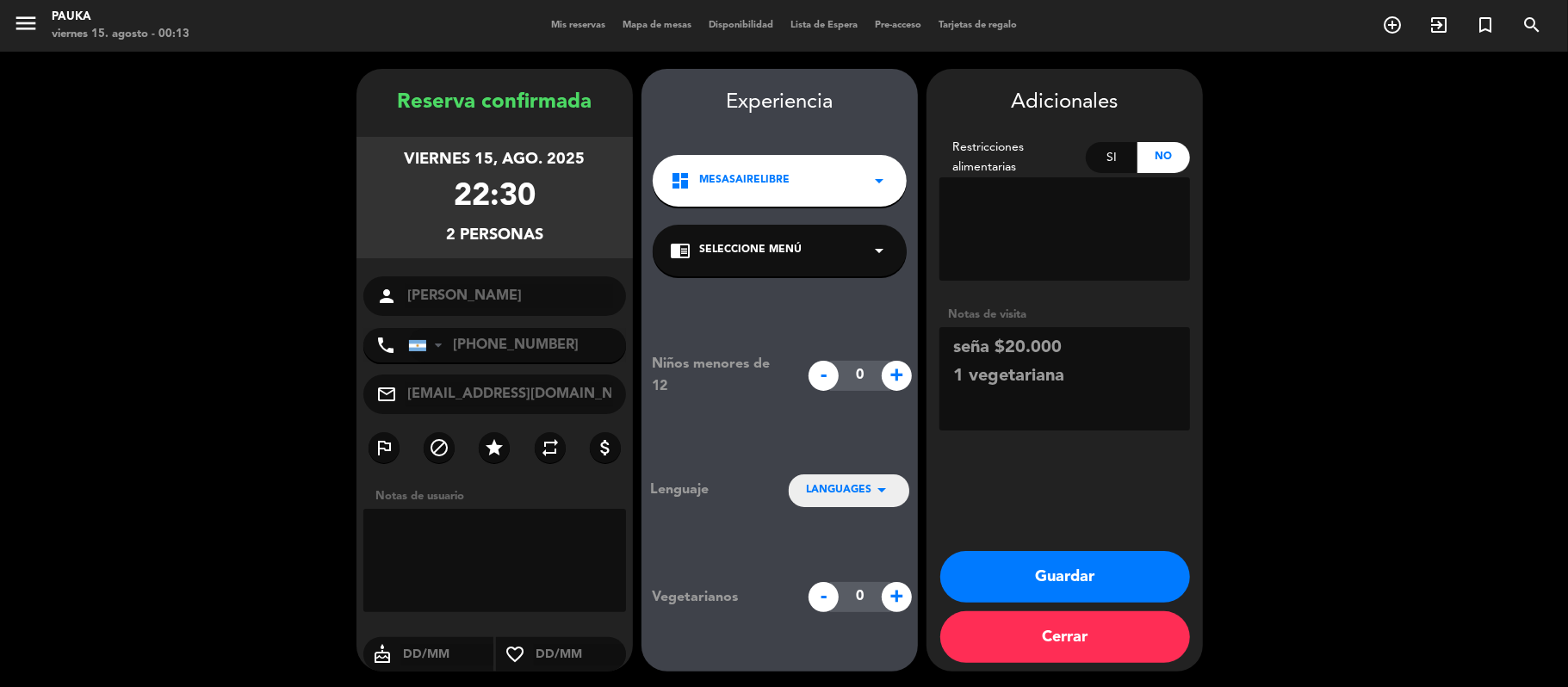
click at [1089, 382] on textarea at bounding box center [1065, 379] width 251 height 104
drag, startPoint x: 1027, startPoint y: 394, endPoint x: 959, endPoint y: 405, distance: 68.9
click at [959, 405] on textarea at bounding box center [1065, 379] width 251 height 104
type textarea "seña $20.000 1 vegetariana"
click at [1024, 567] on button "Guardar" at bounding box center [1065, 576] width 250 height 51
